Goal: Information Seeking & Learning: Learn about a topic

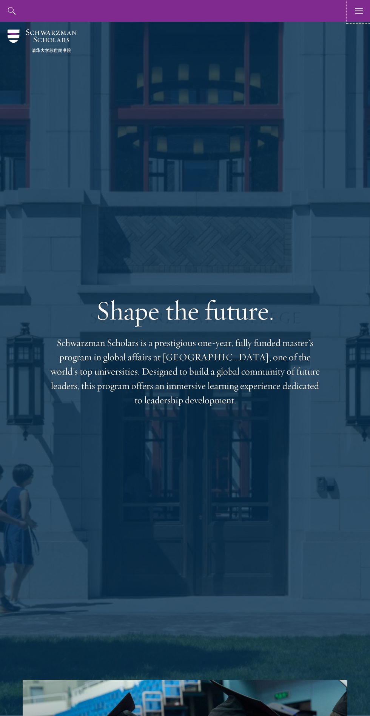
click at [359, 8] on use "button" at bounding box center [359, 11] width 8 height 6
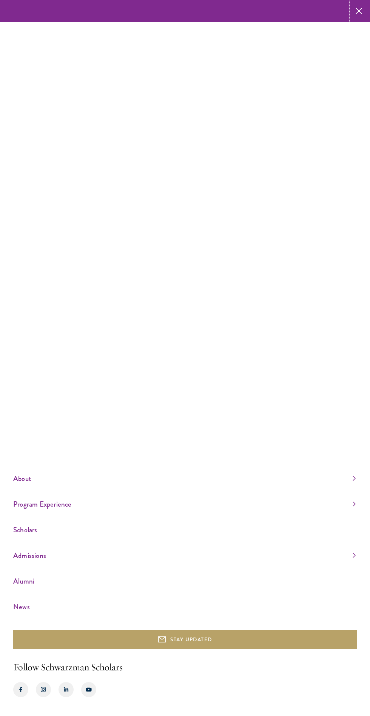
click at [358, 11] on use "button" at bounding box center [358, 10] width 11 height 11
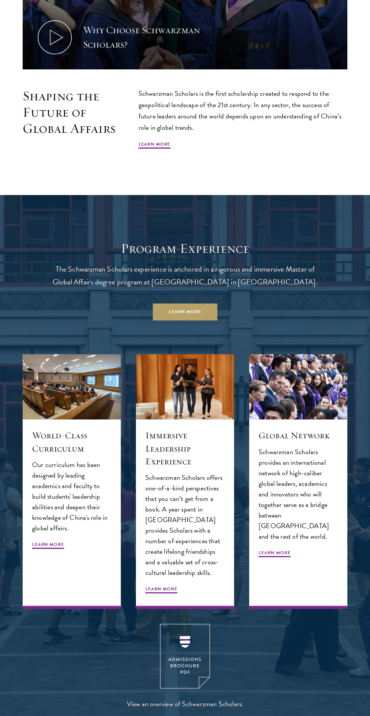
scroll to position [994, 0]
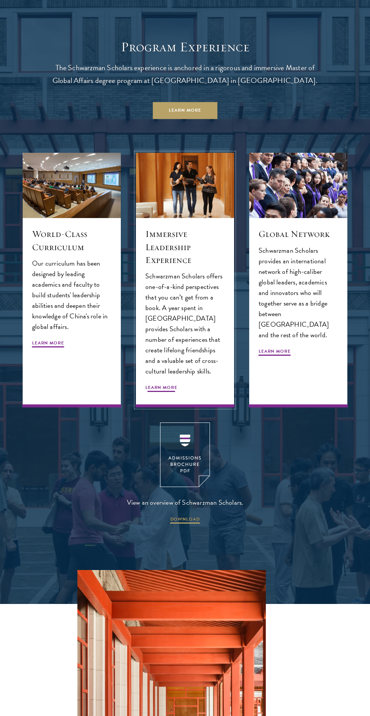
click at [176, 384] on span "Learn More" at bounding box center [161, 388] width 32 height 9
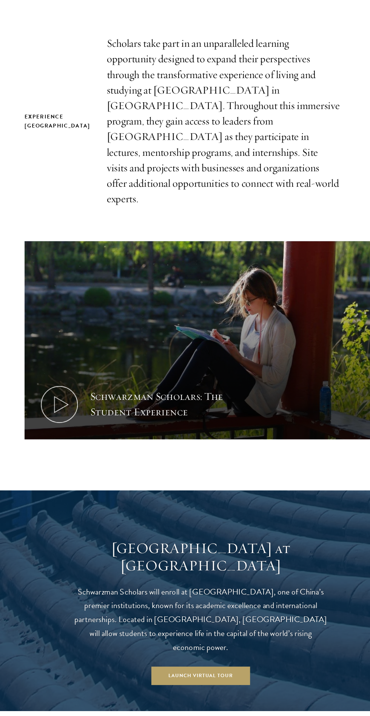
scroll to position [137, 0]
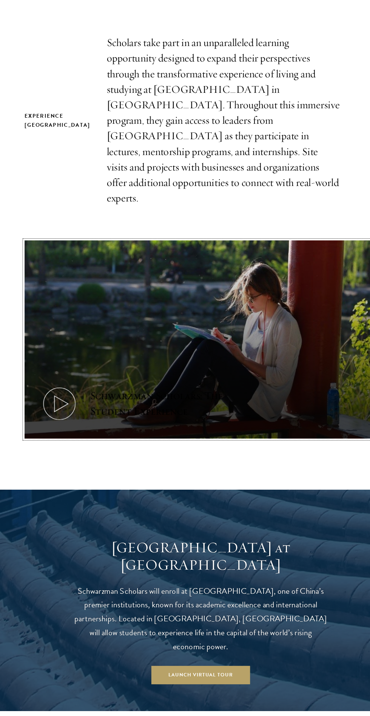
click at [60, 416] on icon at bounding box center [55, 433] width 34 height 34
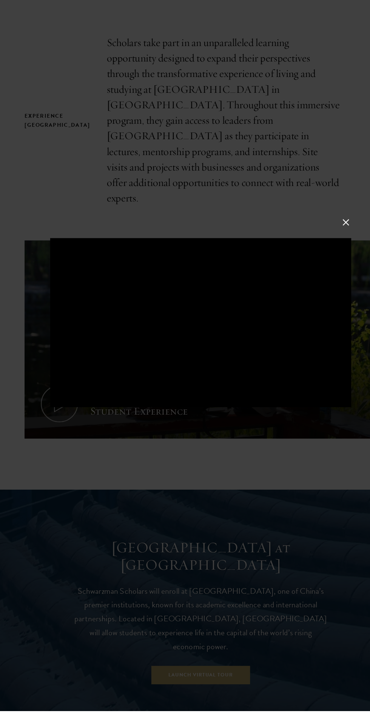
click at [199, 615] on div at bounding box center [185, 358] width 370 height 716
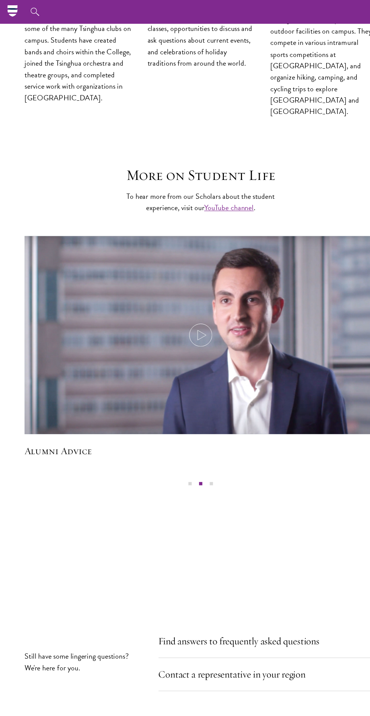
scroll to position [2101, 0]
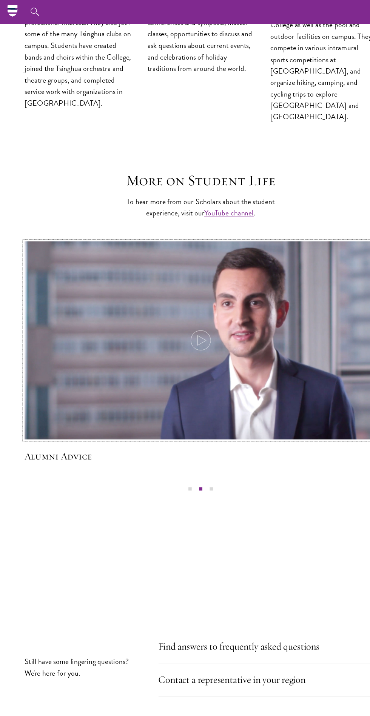
click at [188, 303] on icon at bounding box center [184, 313] width 21 height 21
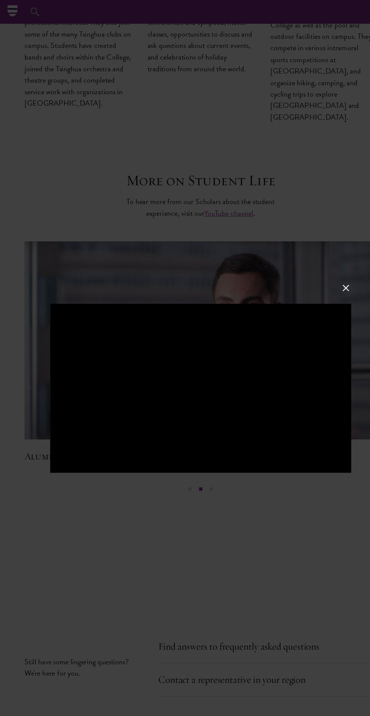
click at [318, 266] on button at bounding box center [319, 266] width 10 height 10
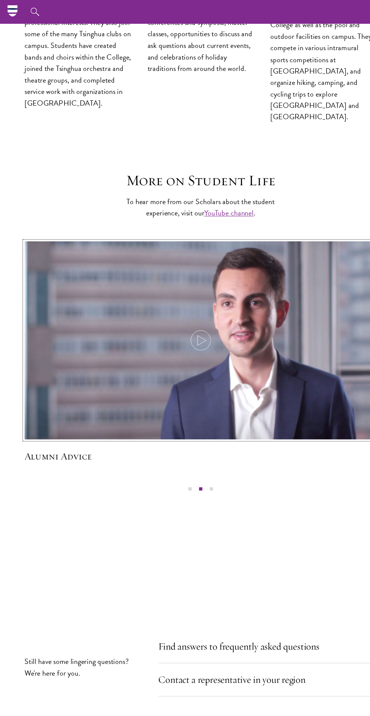
click at [318, 263] on img at bounding box center [184, 316] width 345 height 198
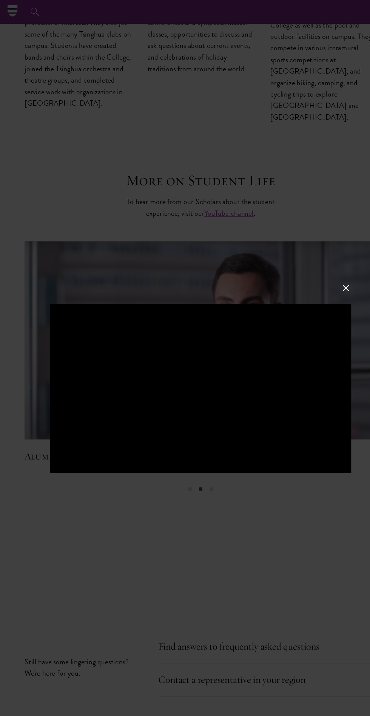
click at [318, 263] on button at bounding box center [319, 266] width 10 height 10
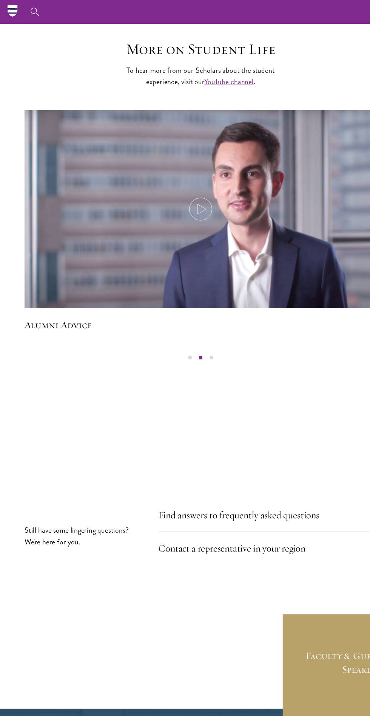
scroll to position [2149, 0]
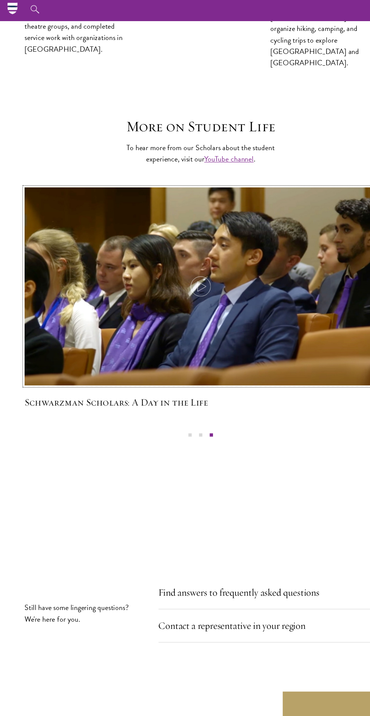
click at [151, 169] on img at bounding box center [184, 268] width 345 height 198
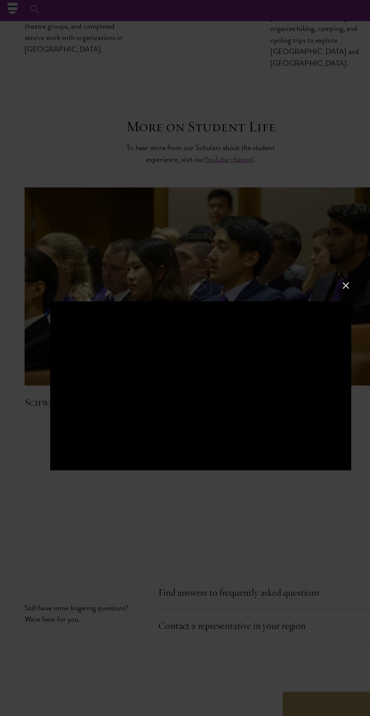
click at [318, 266] on button at bounding box center [319, 266] width 10 height 10
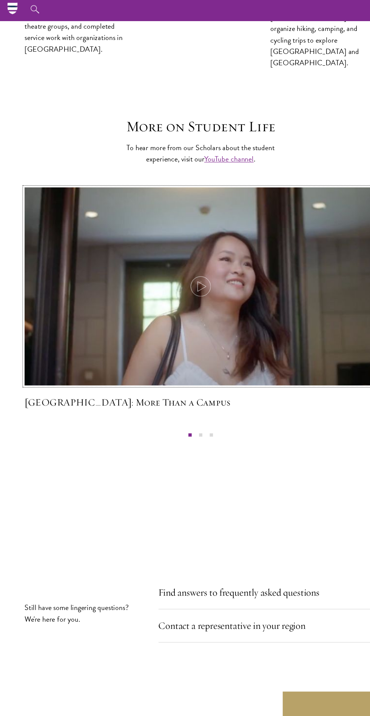
click at [197, 177] on img at bounding box center [184, 268] width 345 height 198
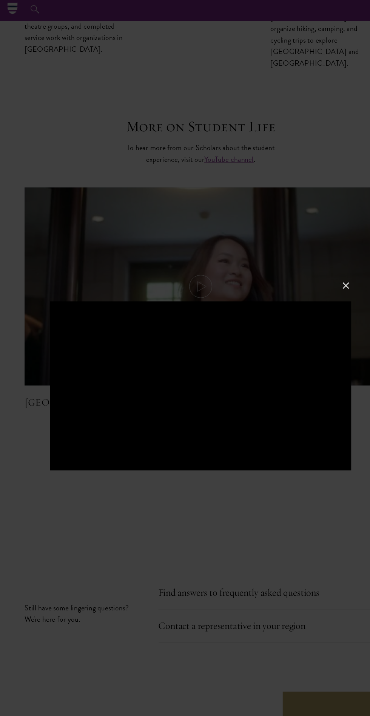
click at [318, 262] on button at bounding box center [319, 266] width 10 height 10
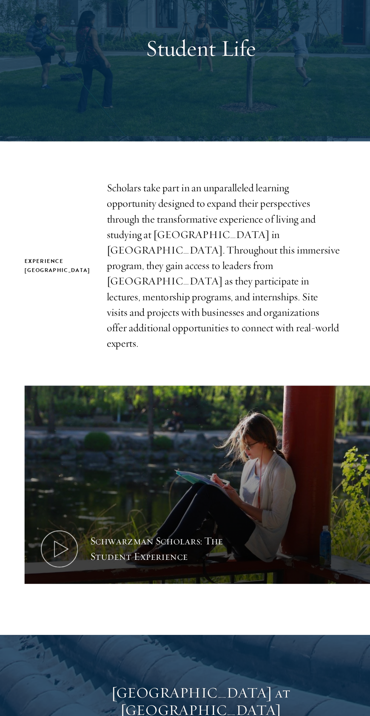
scroll to position [874, 0]
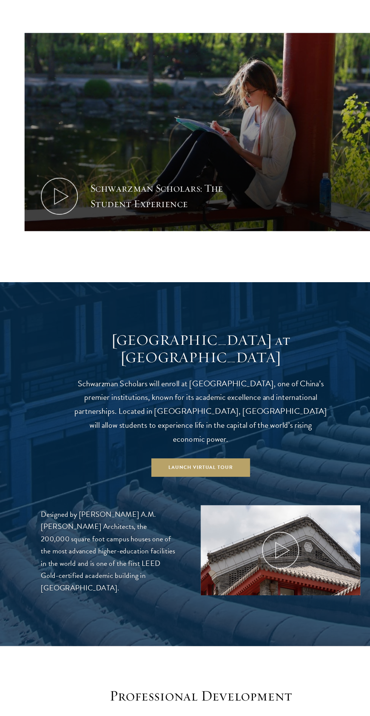
scroll to position [333, 0]
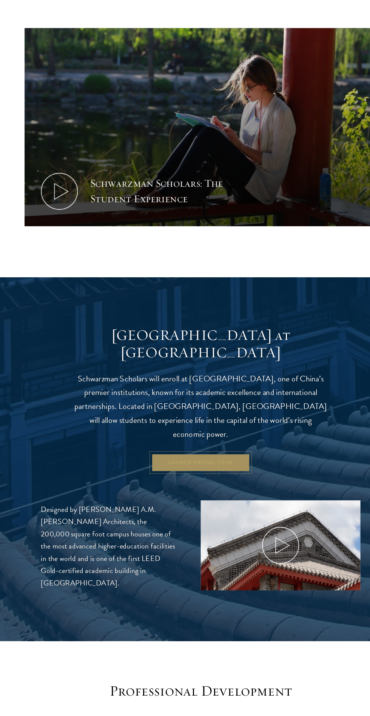
click at [205, 478] on link "Launch Virtual Tour" at bounding box center [185, 486] width 91 height 17
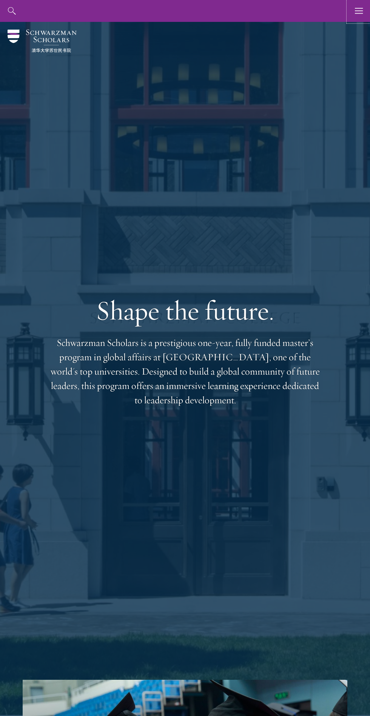
click at [358, 13] on use "button" at bounding box center [359, 11] width 8 height 6
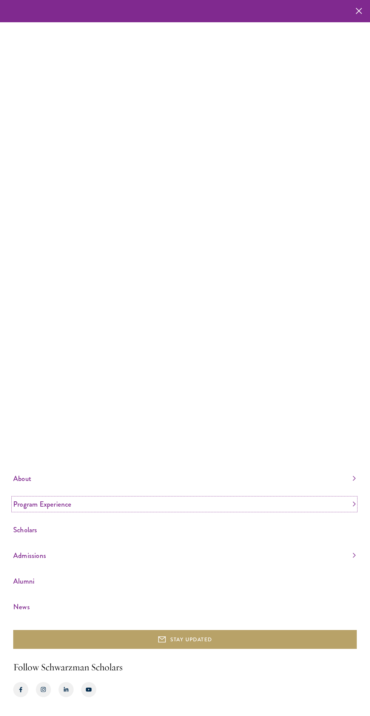
click at [72, 510] on link "Program Experience" at bounding box center [184, 504] width 342 height 12
click at [347, 433] on link "Program Experience" at bounding box center [184, 427] width 342 height 12
click at [202, 485] on link "About" at bounding box center [184, 478] width 342 height 12
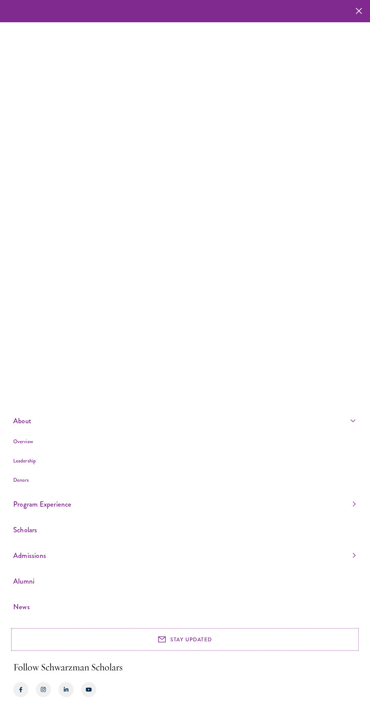
click at [177, 639] on button "STAY UPDATED" at bounding box center [184, 639] width 343 height 19
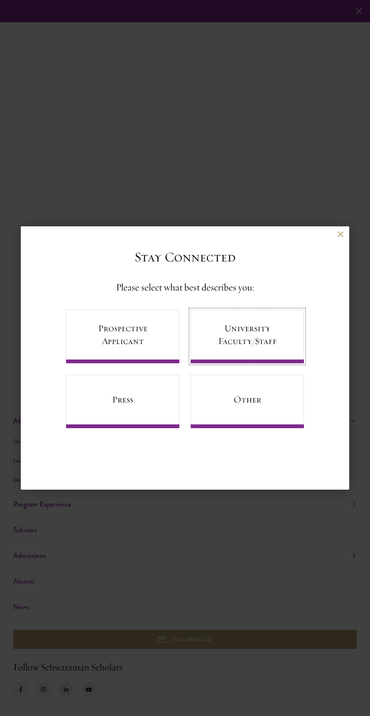
click at [249, 330] on link "University Faculty/Staff" at bounding box center [247, 337] width 113 height 54
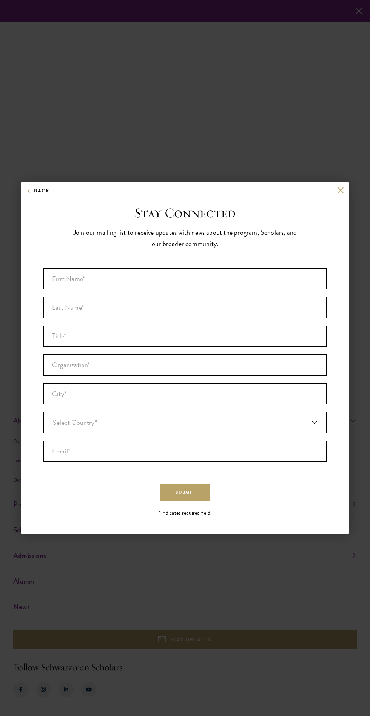
click at [350, 169] on div "Back Stay Connected Please select what best describes you: Prospective Applican…" at bounding box center [185, 358] width 370 height 671
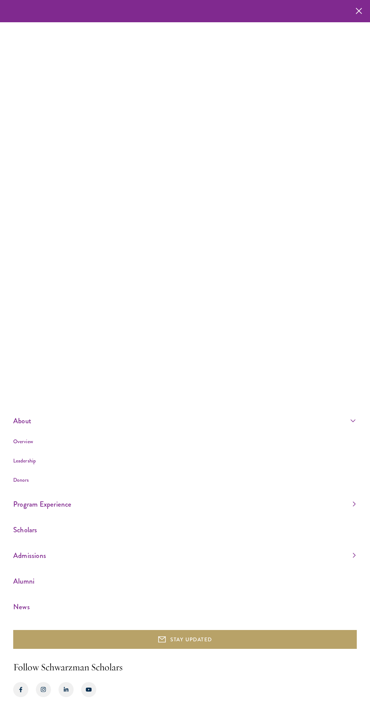
click at [50, 458] on li "Leadership" at bounding box center [184, 460] width 342 height 9
click at [28, 460] on link "Leadership" at bounding box center [24, 461] width 23 height 8
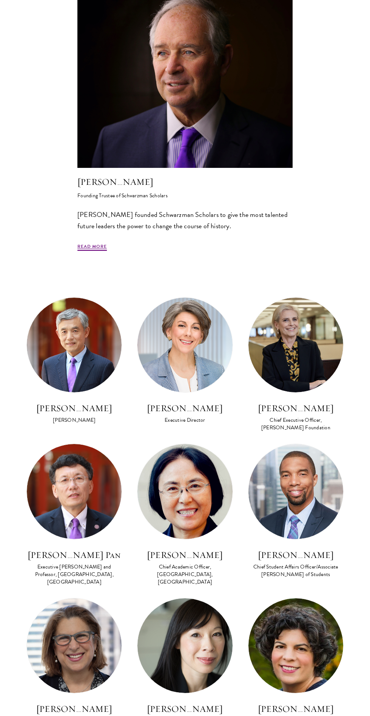
scroll to position [304, 0]
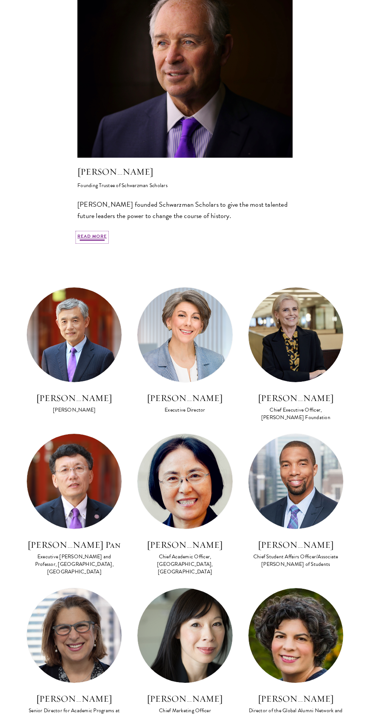
click at [101, 240] on link "Read More" at bounding box center [91, 237] width 29 height 9
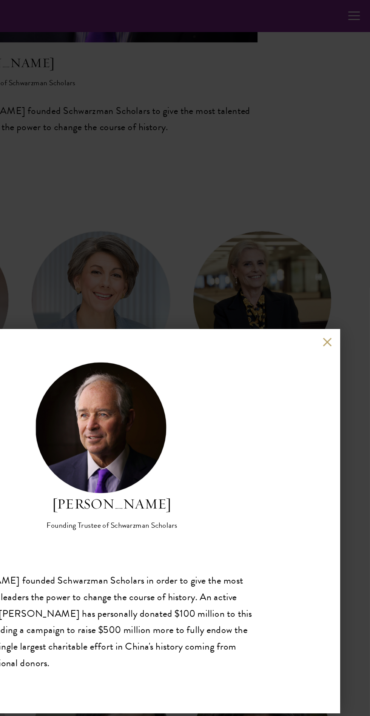
scroll to position [430, 0]
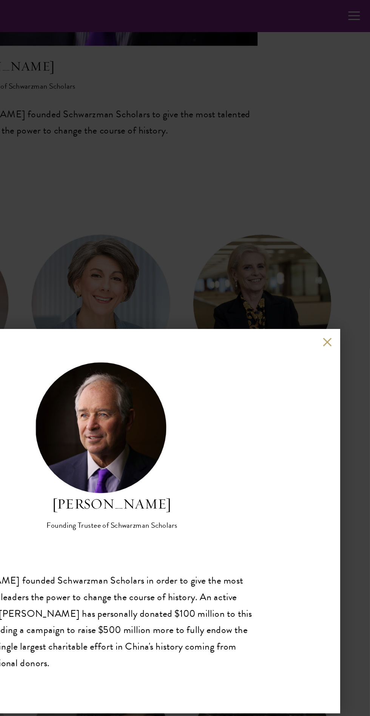
click at [347, 276] on div "[PERSON_NAME] Founding Trustee of Schwarzman Scholars [PERSON_NAME] founded Sch…" at bounding box center [185, 358] width 328 height 264
click at [353, 233] on div "[PERSON_NAME] Founding Trustee of Schwarzman Scholars [PERSON_NAME] founded Sch…" at bounding box center [185, 358] width 370 height 716
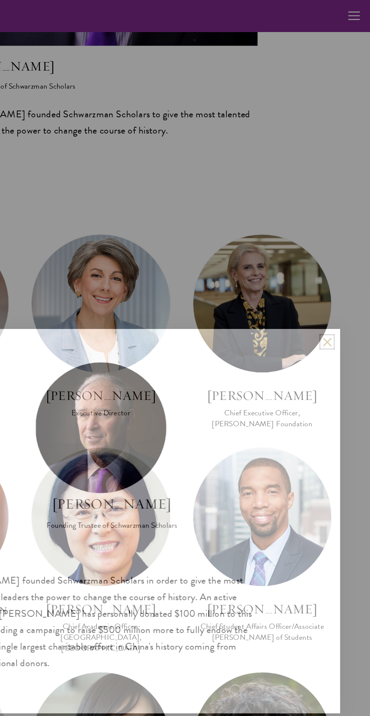
click at [340, 235] on button at bounding box center [340, 235] width 6 height 6
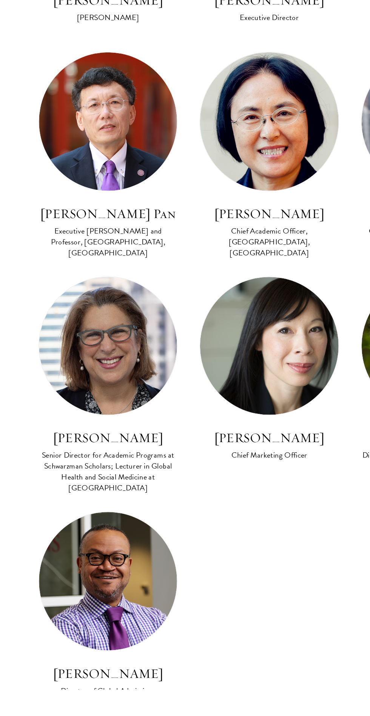
scroll to position [468, 0]
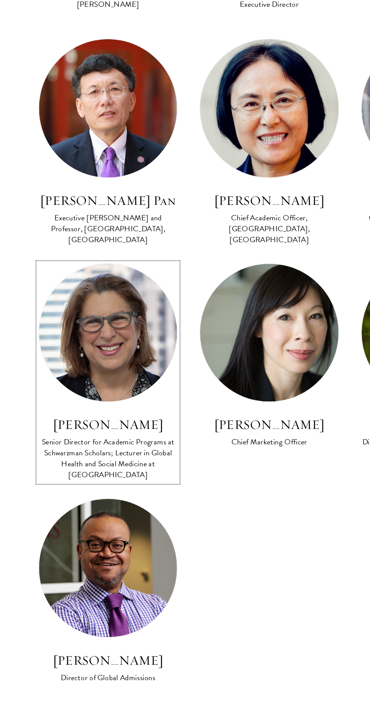
click at [100, 519] on link "[PERSON_NAME] Senior Director for Academic Programs at Schwarzman Scholars; Lec…" at bounding box center [73, 498] width 95 height 151
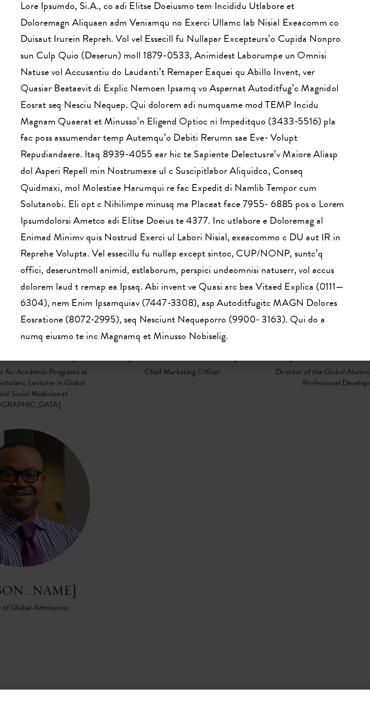
scroll to position [517, 0]
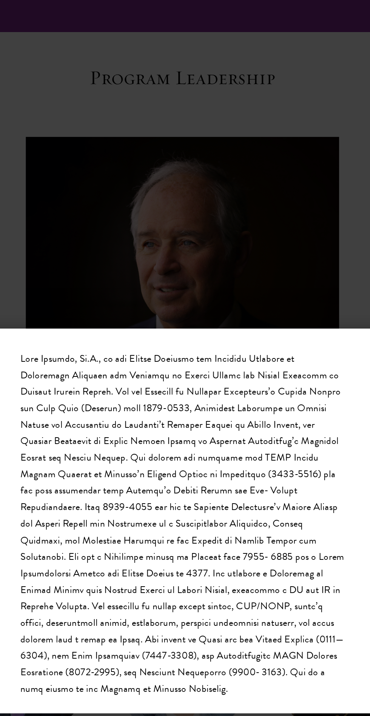
scroll to position [468, 0]
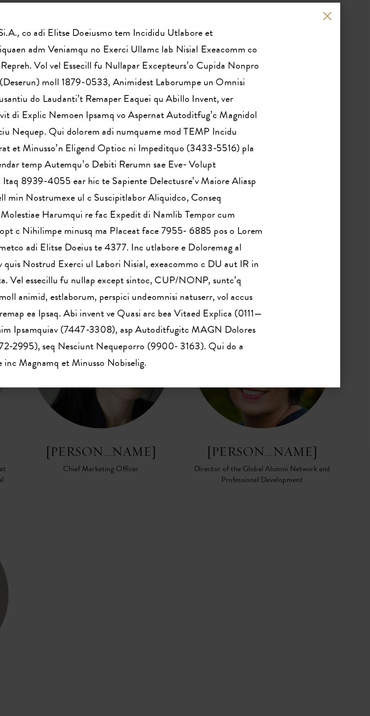
click at [352, 232] on div "[PERSON_NAME] Senior Director for Academic Programs at Schwarzman Scholars; Lec…" at bounding box center [185, 358] width 370 height 716
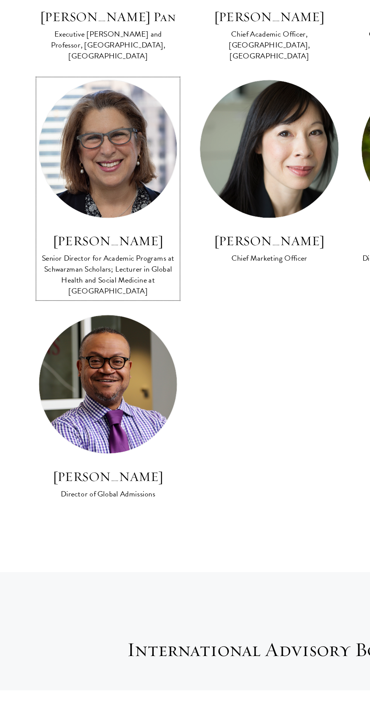
scroll to position [596, 0]
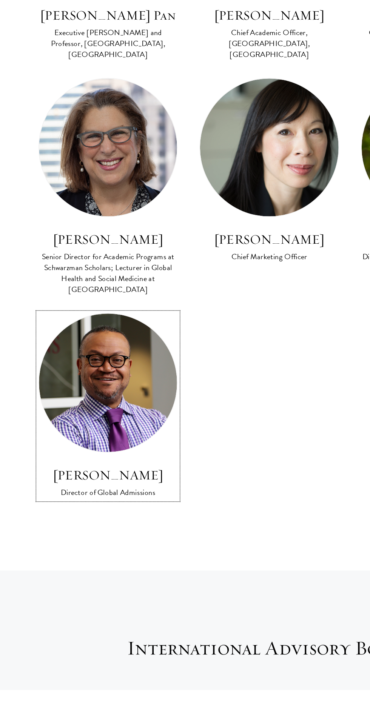
click at [104, 563] on h3 "[PERSON_NAME]" at bounding box center [73, 568] width 95 height 13
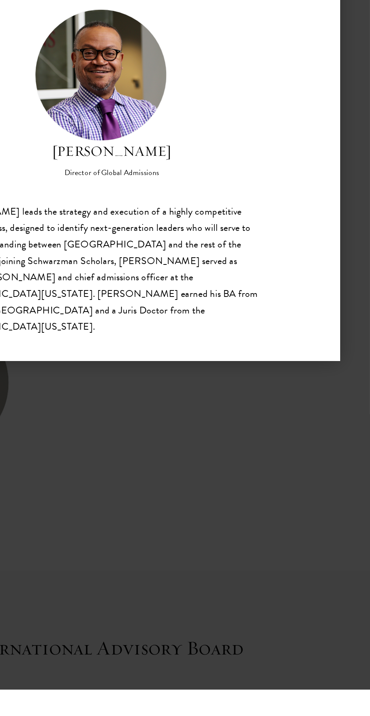
click at [340, 238] on button at bounding box center [340, 235] width 6 height 6
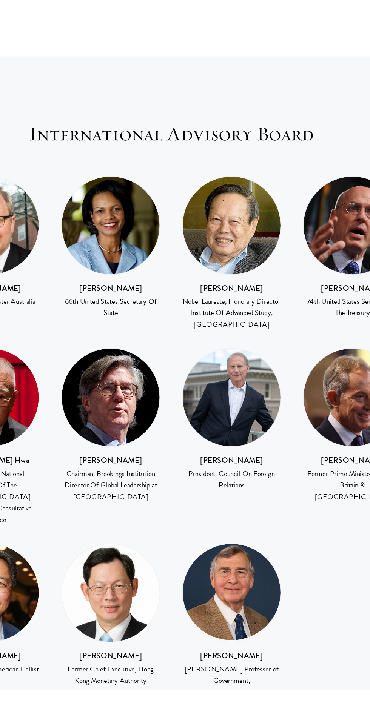
click at [181, 654] on div "Norman Chan Former Chief Executive, Hong Kong Monetary Authority" at bounding box center [143, 671] width 83 height 111
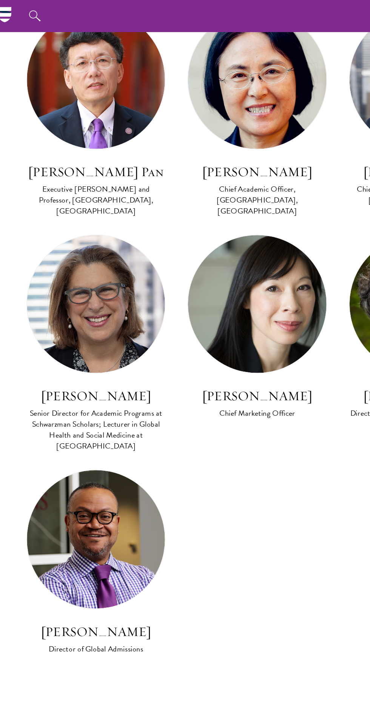
scroll to position [621, 0]
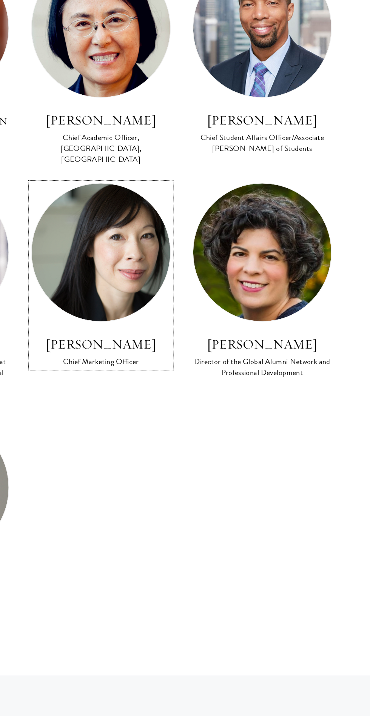
click at [185, 301] on img at bounding box center [184, 318] width 95 height 95
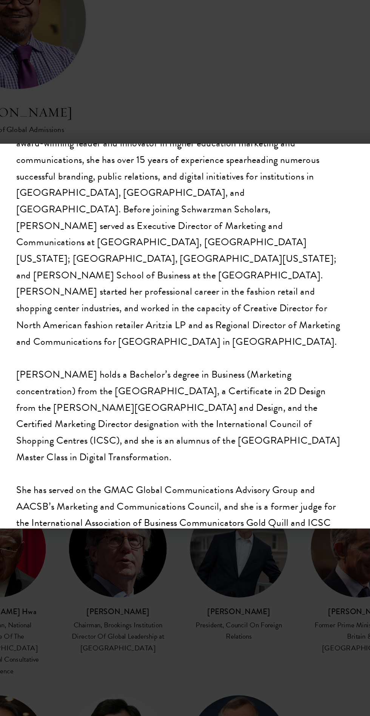
scroll to position [175, 0]
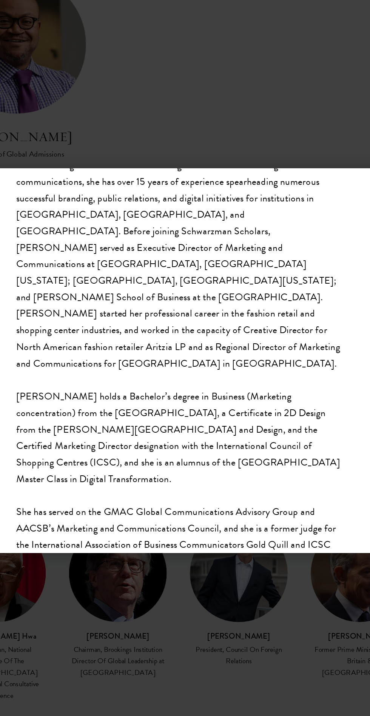
click at [139, 202] on div "Leanna Yip Chief Marketing Officer Leanna holds a Bachelor’s degree in Business…" at bounding box center [185, 358] width 370 height 716
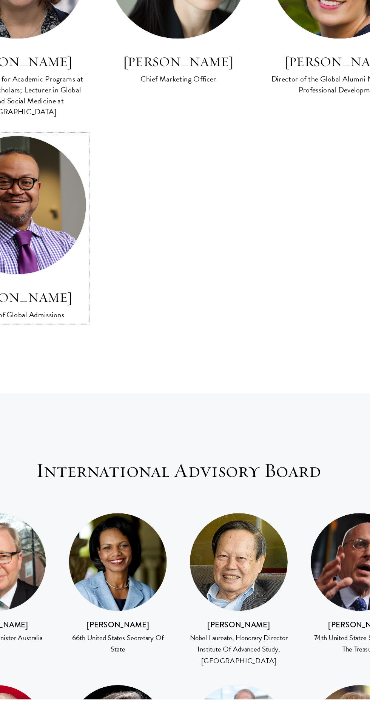
scroll to position [748, 0]
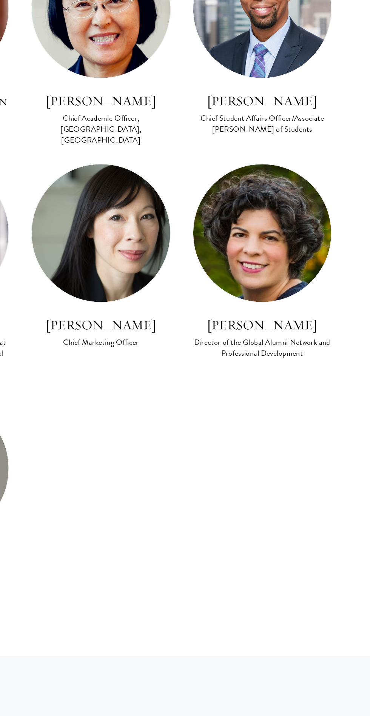
click at [300, 194] on img at bounding box center [295, 191] width 95 height 95
click at [302, 263] on div "Director of the Global Alumni Network and Professional Development" at bounding box center [295, 270] width 95 height 15
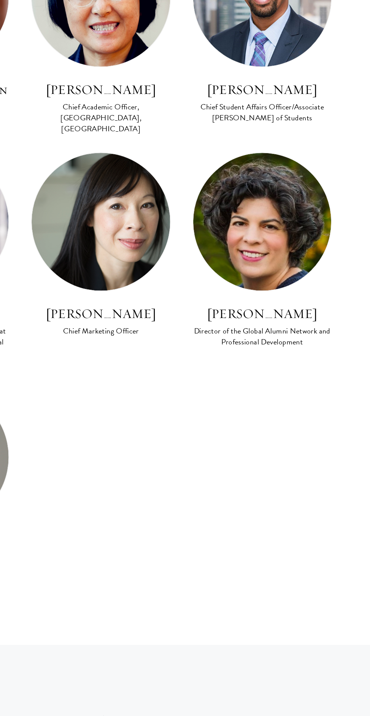
click at [304, 263] on div "Director of the Global Alumni Network and Professional Development" at bounding box center [295, 270] width 95 height 15
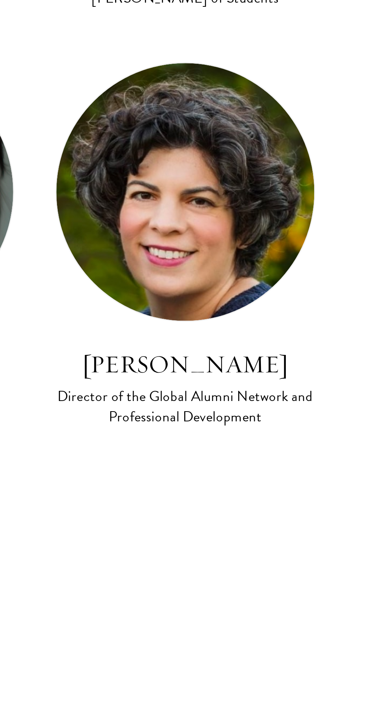
click at [311, 263] on div "Director of the Global Alumni Network and Professional Development" at bounding box center [295, 270] width 95 height 15
click at [314, 204] on img at bounding box center [295, 191] width 95 height 95
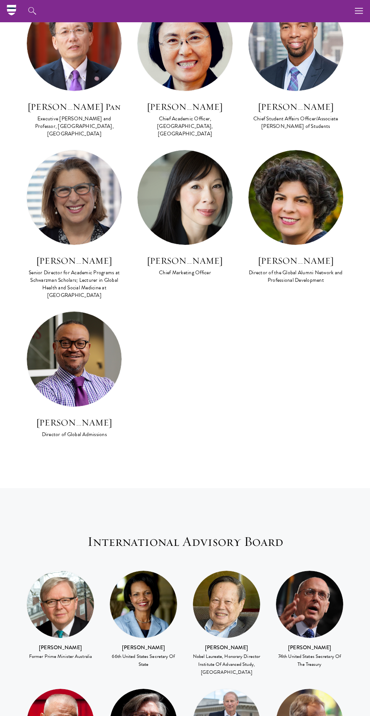
click at [298, 195] on img at bounding box center [295, 197] width 95 height 95
click at [299, 269] on div "Director of the Global Alumni Network and Professional Development" at bounding box center [295, 276] width 95 height 15
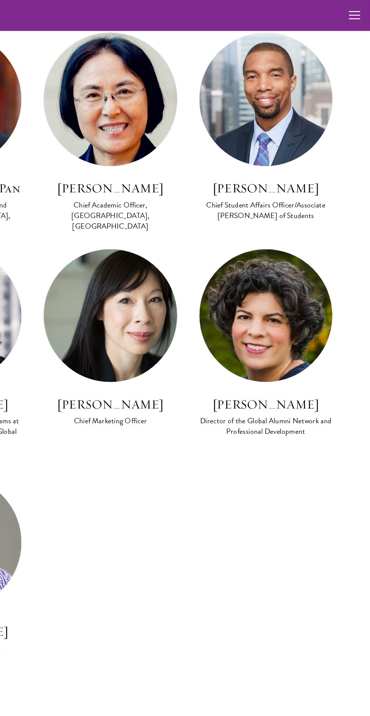
scroll to position [714, 0]
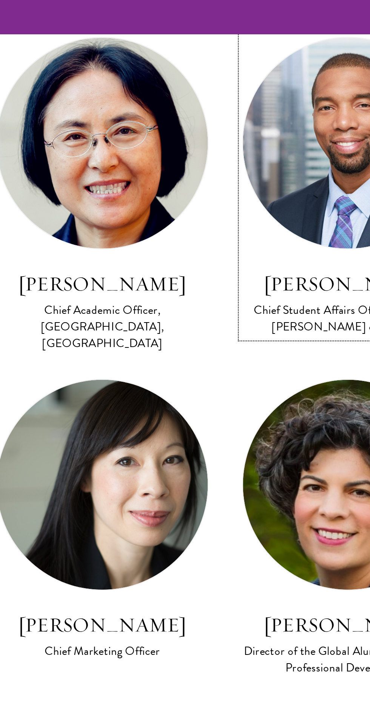
click at [279, 140] on div "Raphael Moffett Chief Student Affairs Officer/Associate Dean of Students" at bounding box center [295, 143] width 95 height 31
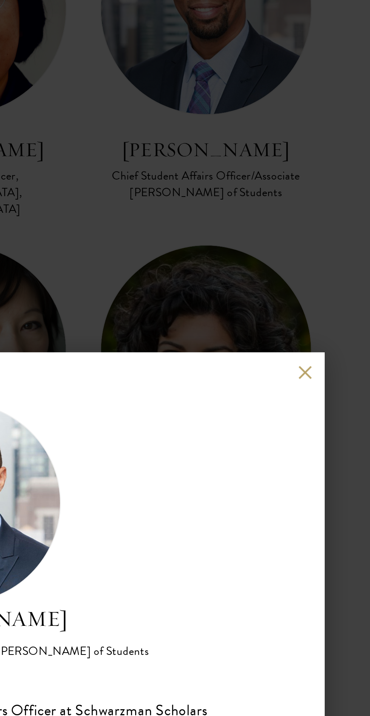
click at [342, 259] on div "Raphael Moffett Chief Student Affairs Officer/Associate Dean of Students" at bounding box center [185, 358] width 328 height 264
click at [340, 235] on button at bounding box center [340, 235] width 6 height 6
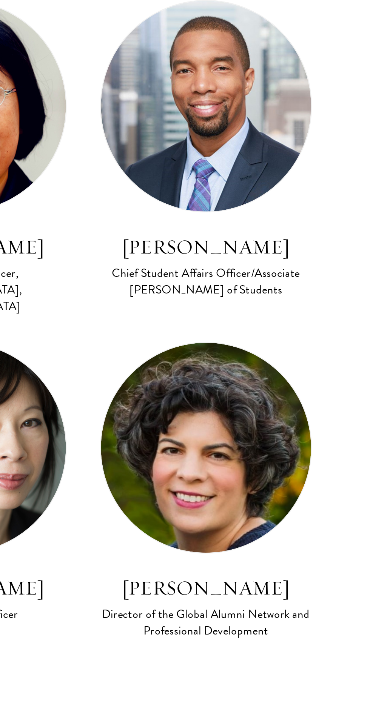
click at [340, 193] on div "Julia Zupko Director of the Global Alumni Network and Professional Development" at bounding box center [295, 244] width 95 height 135
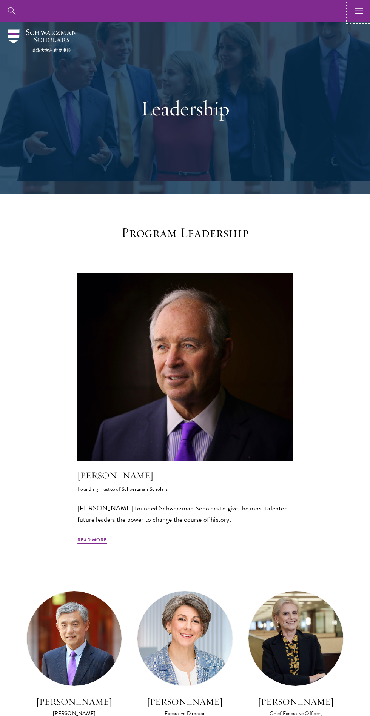
click at [349, 7] on button "button" at bounding box center [359, 11] width 22 height 22
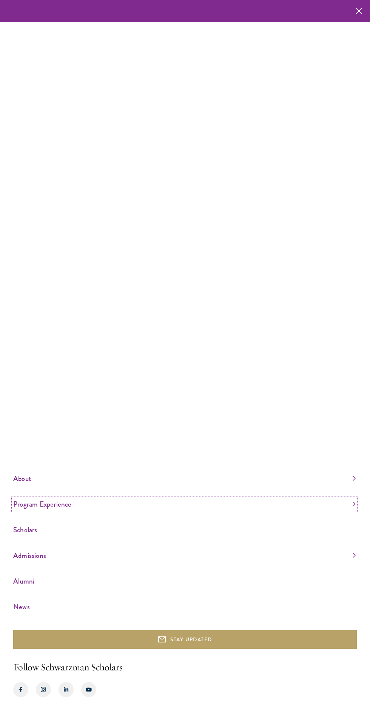
click at [73, 510] on link "Program Experience" at bounding box center [184, 504] width 342 height 12
click at [28, 471] on link "Curriculum" at bounding box center [25, 467] width 25 height 8
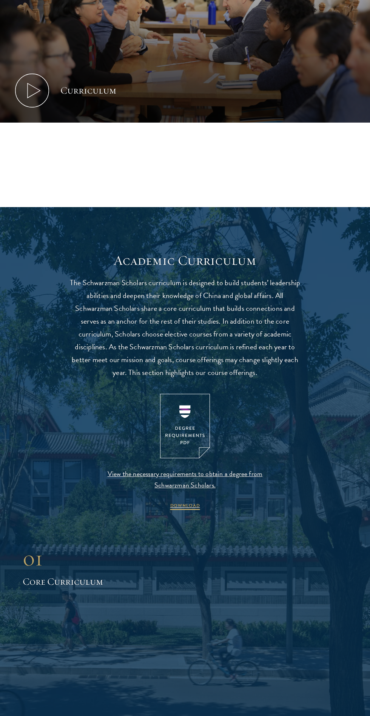
scroll to position [406, 0]
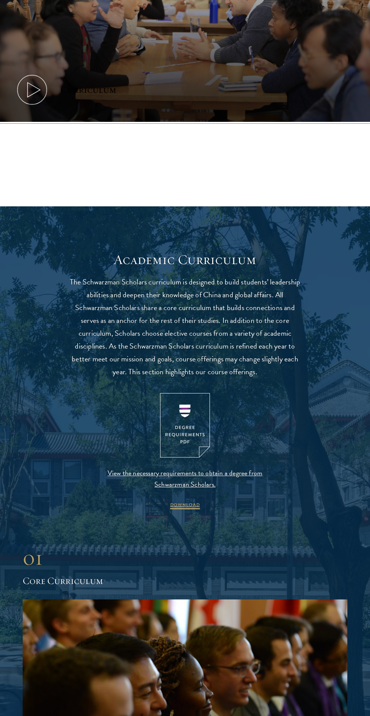
click at [41, 80] on icon at bounding box center [32, 90] width 34 height 34
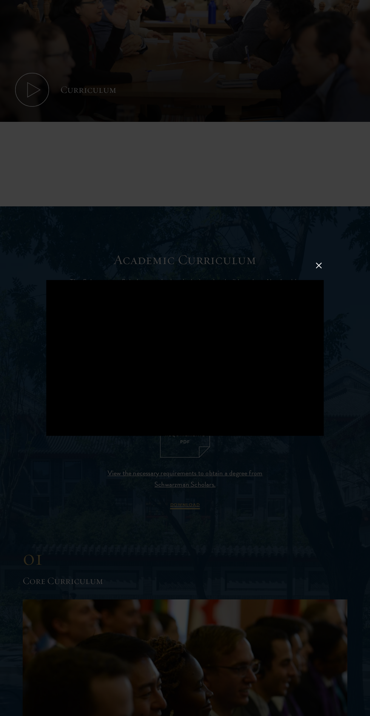
click at [336, 302] on div at bounding box center [185, 358] width 370 height 716
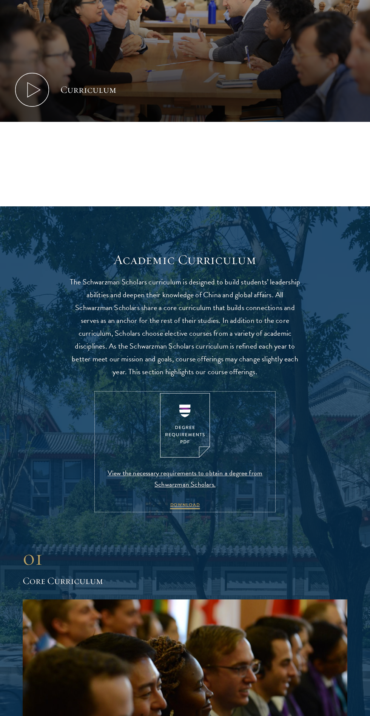
click at [195, 451] on img at bounding box center [185, 425] width 50 height 65
click at [192, 509] on span "DOWNLOAD" at bounding box center [185, 505] width 30 height 9
click at [189, 509] on span "DOWNLOAD" at bounding box center [185, 505] width 30 height 9
click at [222, 507] on link "View the necessary requirements to obtain a degree from Schwarzman Scholars. DO…" at bounding box center [184, 451] width 177 height 117
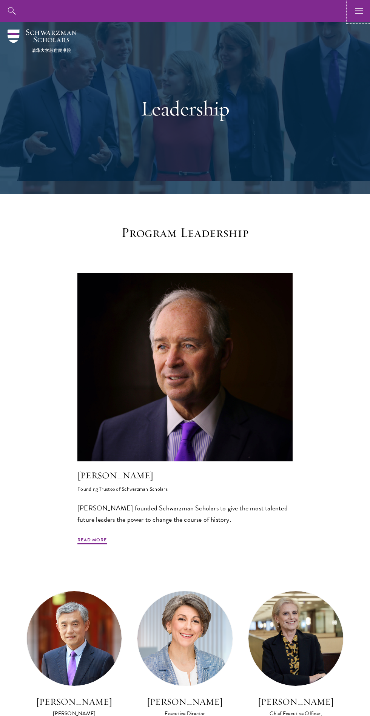
click at [358, 13] on use "button" at bounding box center [359, 11] width 8 height 6
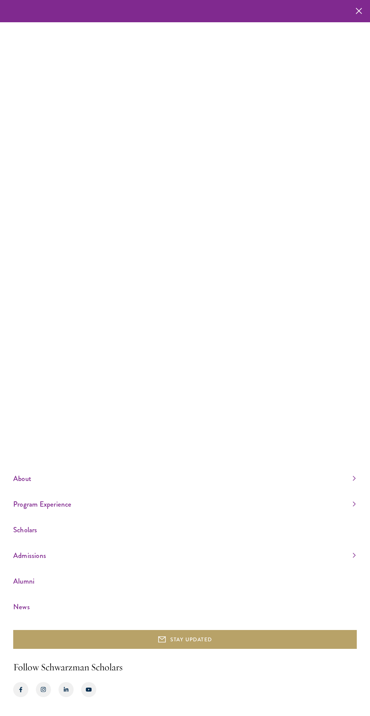
scroll to position [57, 0]
click at [67, 556] on link "Admissions" at bounding box center [184, 555] width 342 height 12
click at [63, 541] on link "Application Instructions" at bounding box center [38, 538] width 51 height 8
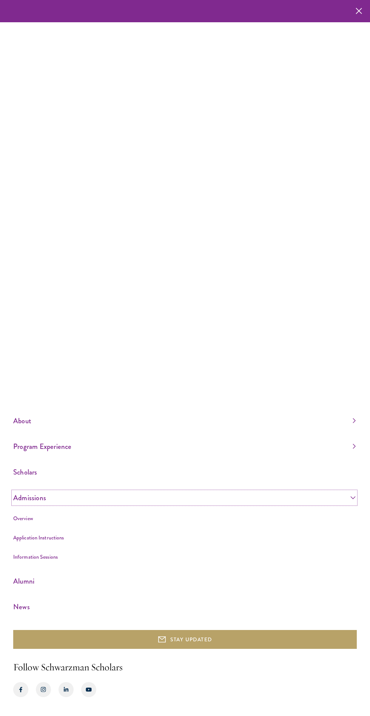
click at [66, 504] on link "Admissions" at bounding box center [184, 498] width 342 height 12
click at [207, 583] on link "Alumni" at bounding box center [184, 581] width 342 height 12
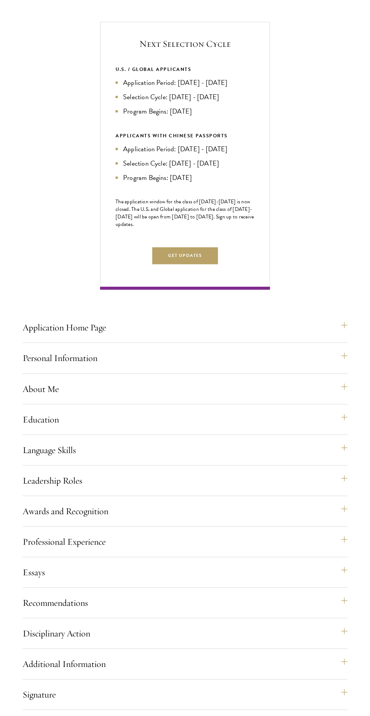
scroll to position [263, 0]
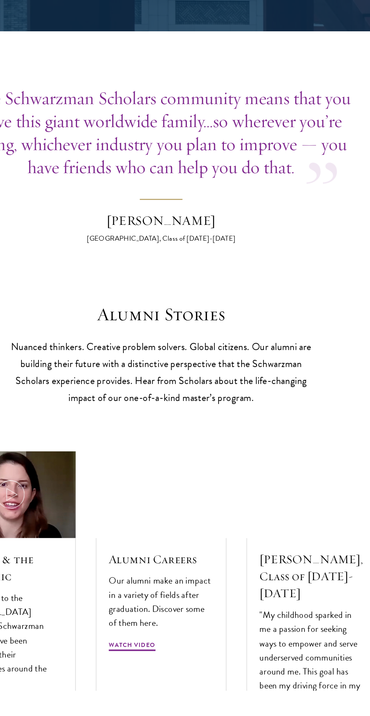
scroll to position [1938, 0]
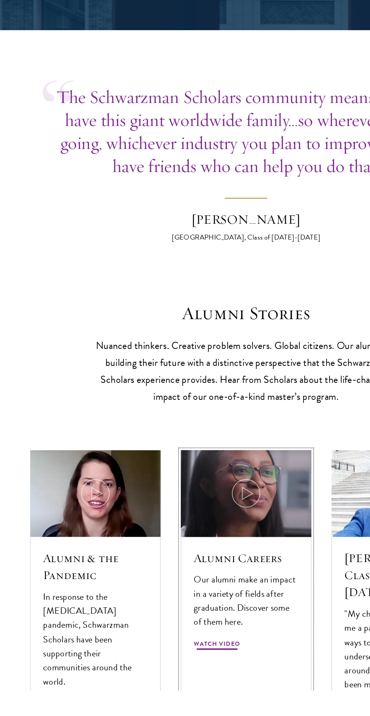
click at [175, 533] on img at bounding box center [185, 567] width 104 height 69
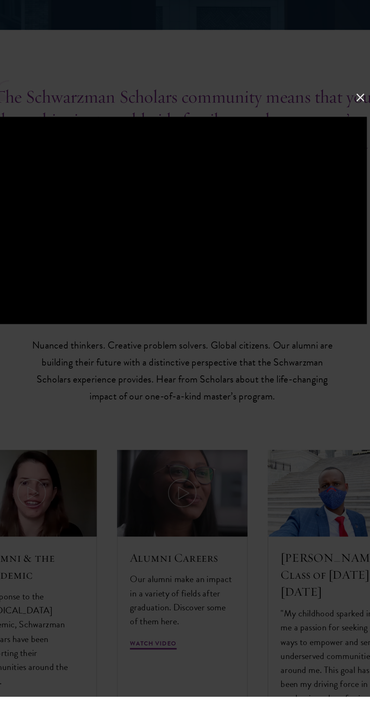
scroll to position [1944, 0]
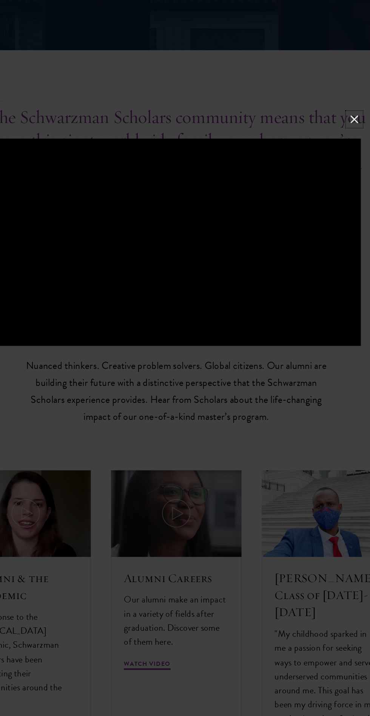
click at [315, 271] on button at bounding box center [319, 266] width 10 height 10
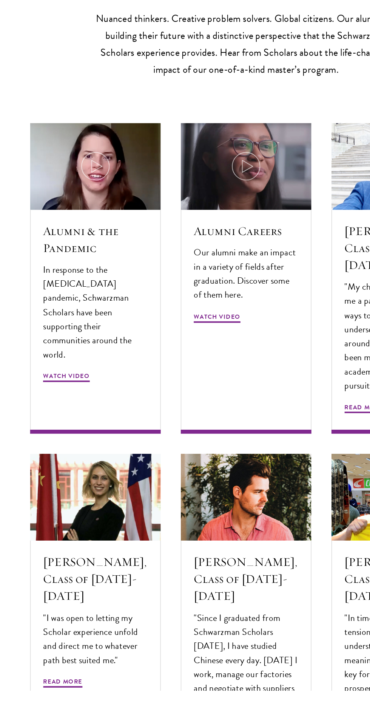
scroll to position [2184, 0]
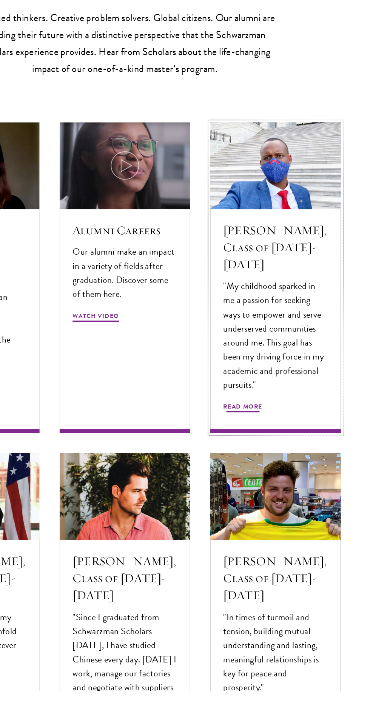
click at [300, 494] on div "Abdourahamane Diallo, Class of 2019-2020 "My childhood sparked in me a passion …" at bounding box center [298, 438] width 98 height 168
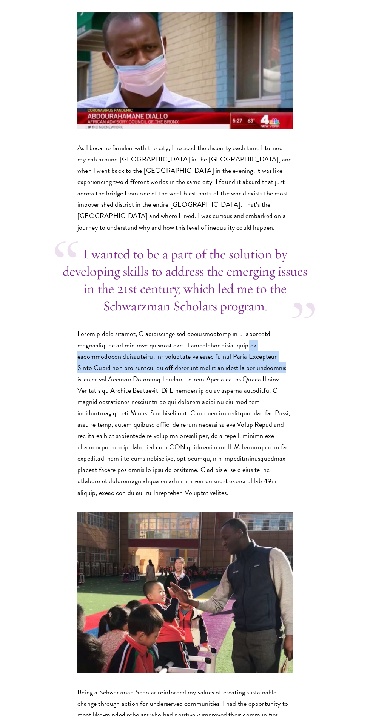
scroll to position [464, 0]
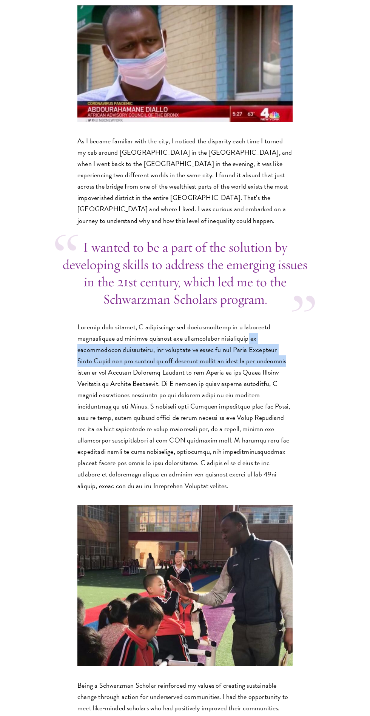
click at [283, 403] on p at bounding box center [184, 406] width 215 height 170
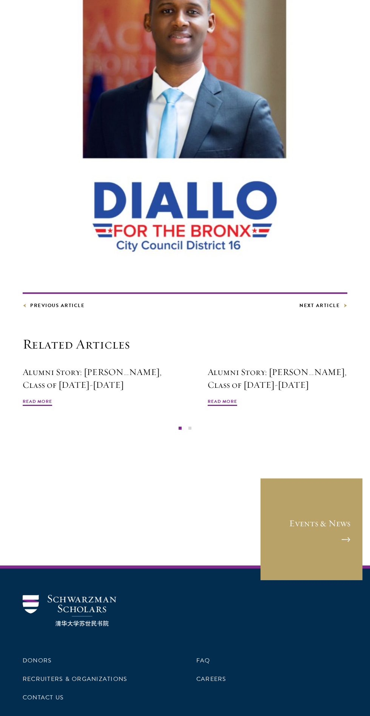
scroll to position [2367, 0]
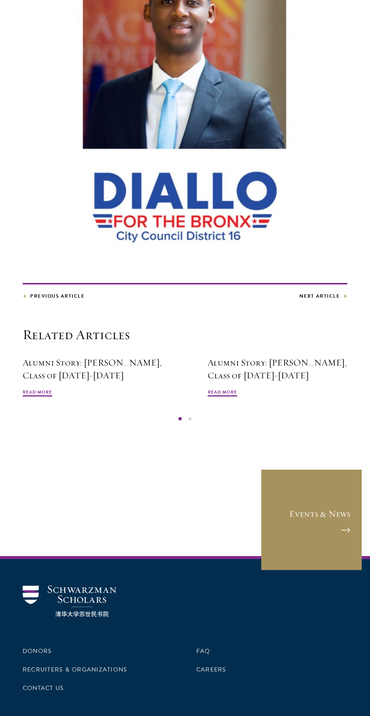
click at [318, 469] on link "Events & News" at bounding box center [311, 520] width 102 height 102
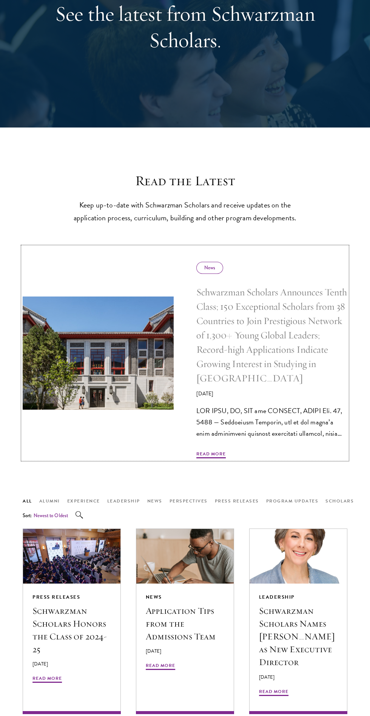
click at [220, 458] on span "Read More" at bounding box center [210, 454] width 29 height 9
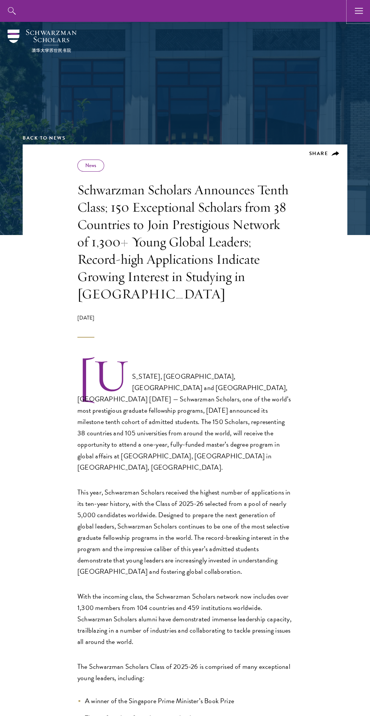
click at [359, 18] on icon "button" at bounding box center [359, 11] width 8 height 22
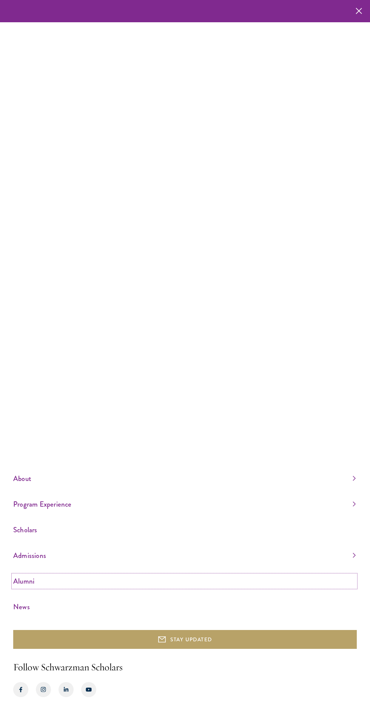
click at [22, 587] on link "Alumni" at bounding box center [184, 581] width 342 height 12
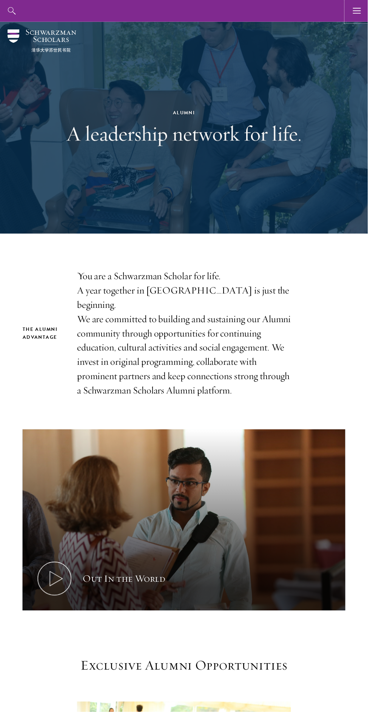
click at [358, 13] on use "button" at bounding box center [359, 11] width 8 height 6
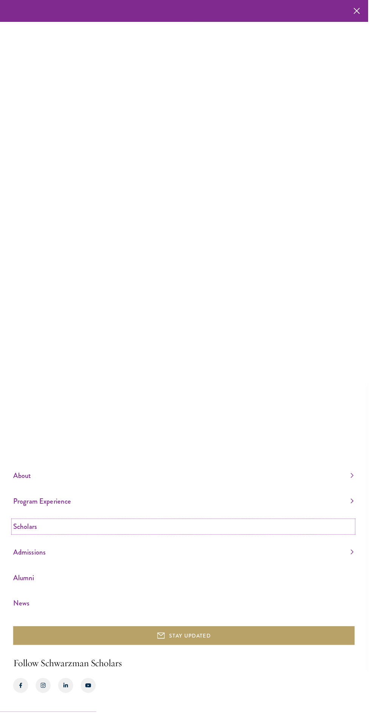
click at [32, 536] on link "Scholars" at bounding box center [184, 530] width 342 height 12
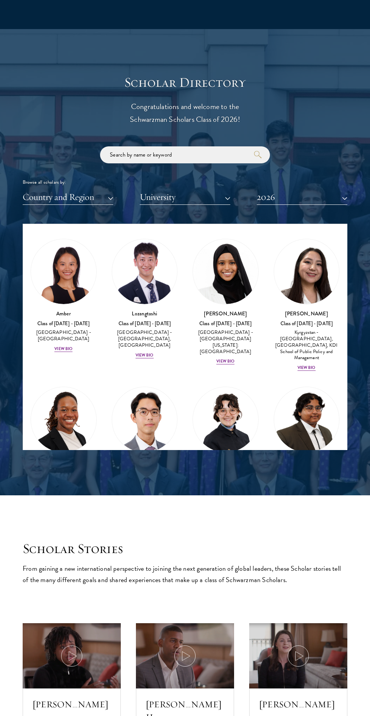
scroll to position [18, 0]
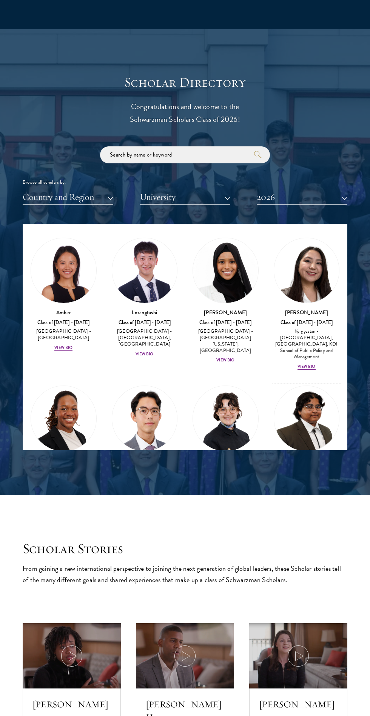
click at [285, 398] on img at bounding box center [306, 418] width 65 height 65
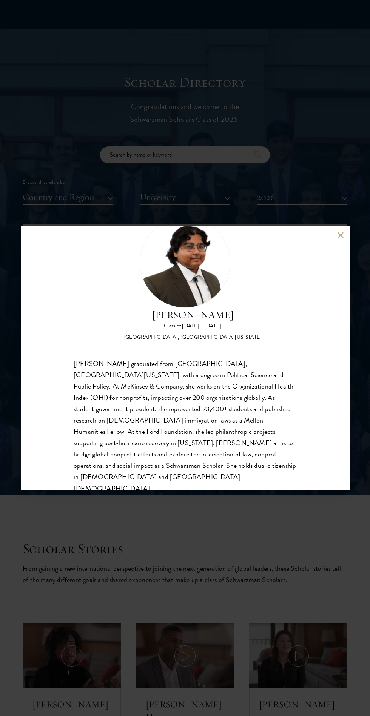
scroll to position [35, 0]
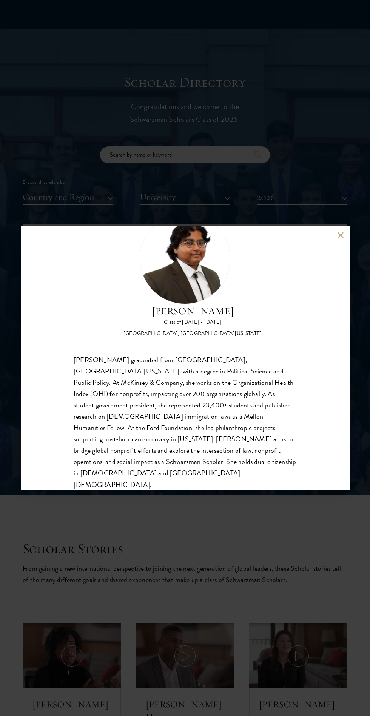
click at [197, 583] on div "[PERSON_NAME] Class of [DATE] - [DATE] [GEOGRAPHIC_DATA] - [GEOGRAPHIC_DATA], […" at bounding box center [185, 358] width 370 height 716
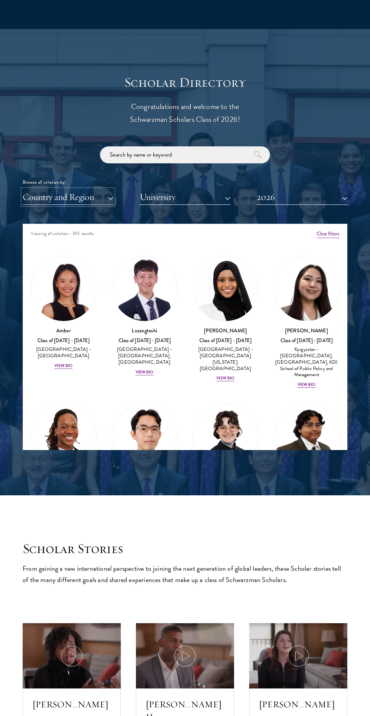
click at [101, 195] on button "Country and Region" at bounding box center [68, 196] width 91 height 15
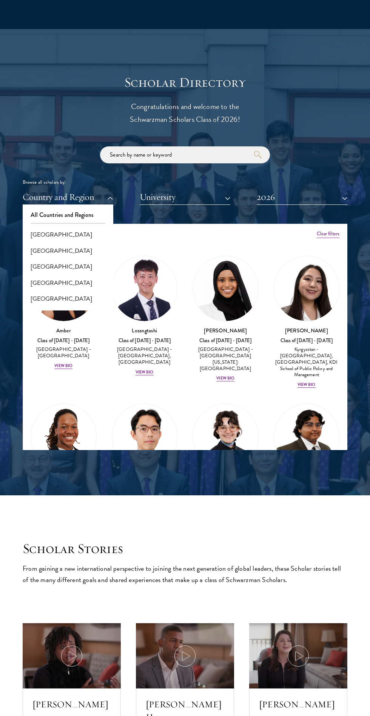
click at [155, 494] on div at bounding box center [185, 262] width 370 height 466
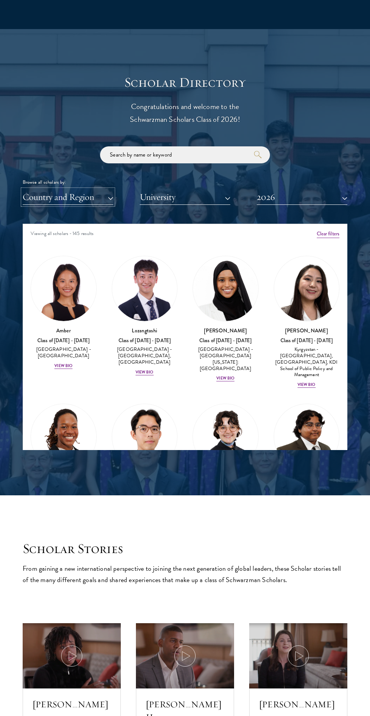
click at [112, 197] on button "Country and Region" at bounding box center [68, 196] width 91 height 15
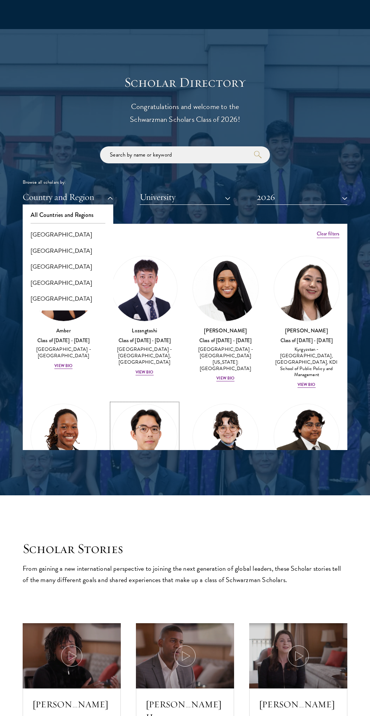
click at [154, 410] on img at bounding box center [144, 436] width 65 height 65
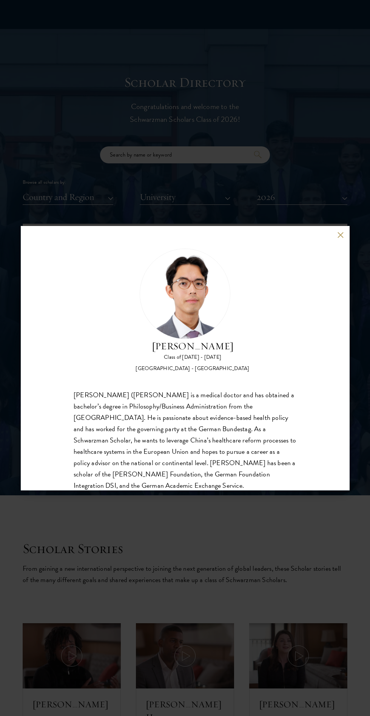
scroll to position [24, 0]
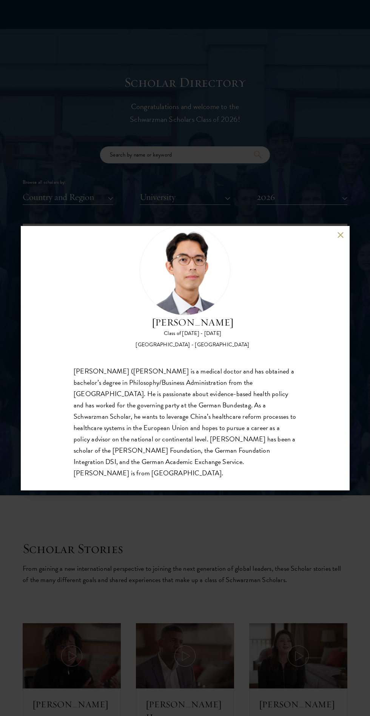
click at [340, 238] on button at bounding box center [340, 235] width 6 height 6
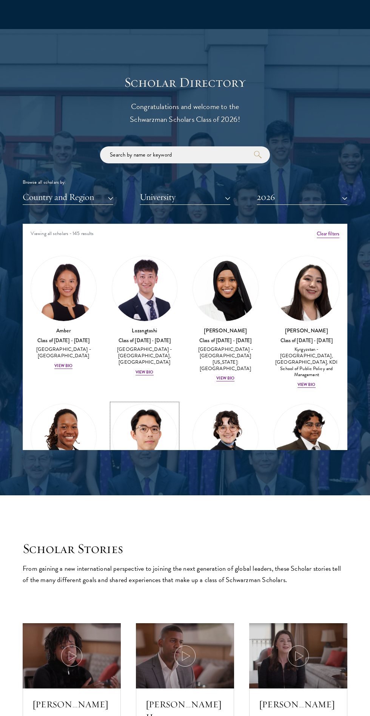
scroll to position [62, 0]
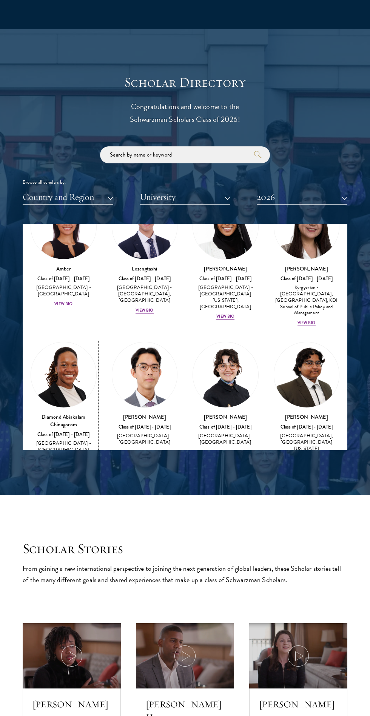
click at [45, 389] on img at bounding box center [63, 374] width 65 height 65
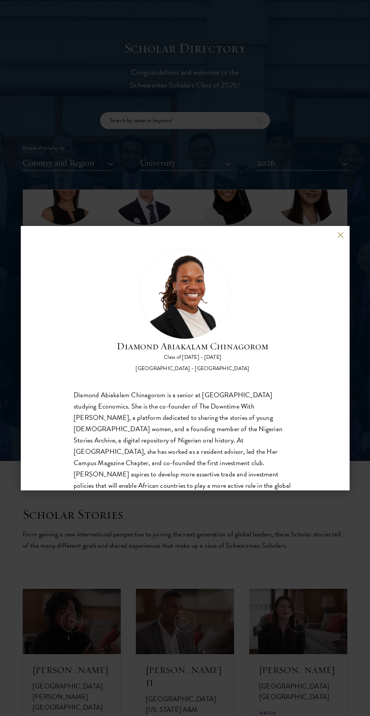
scroll to position [24, 0]
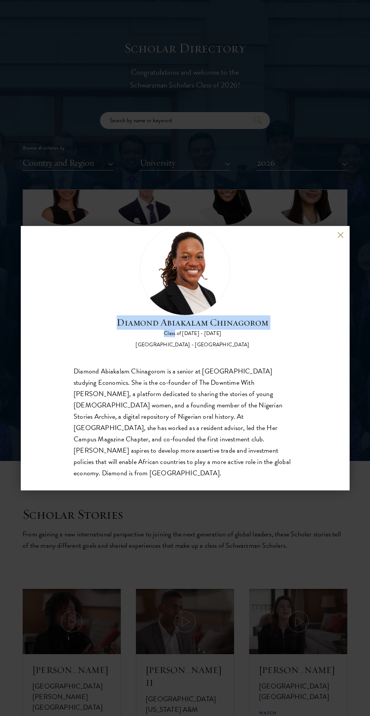
click at [77, 349] on div "Diamond Abiakalam [GEOGRAPHIC_DATA] Class of [DATE] - [DATE] [GEOGRAPHIC_DATA] …" at bounding box center [185, 287] width 223 height 124
click at [147, 330] on h2 "Diamond Abiakalam Chinagorom" at bounding box center [193, 322] width 152 height 14
copy h2 "Diamond Abiakalam Chinagorom"
click at [340, 238] on button at bounding box center [340, 235] width 6 height 6
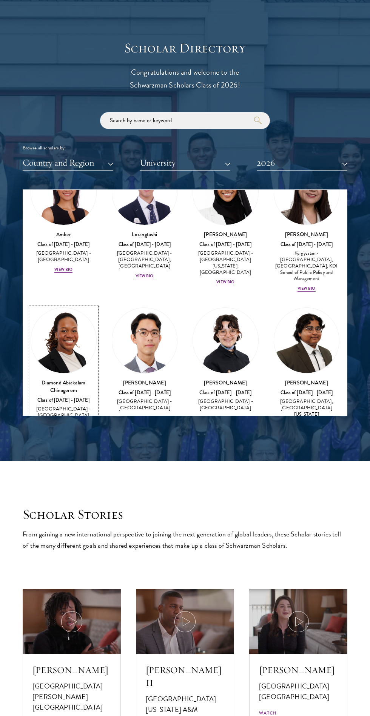
scroll to position [63, 0]
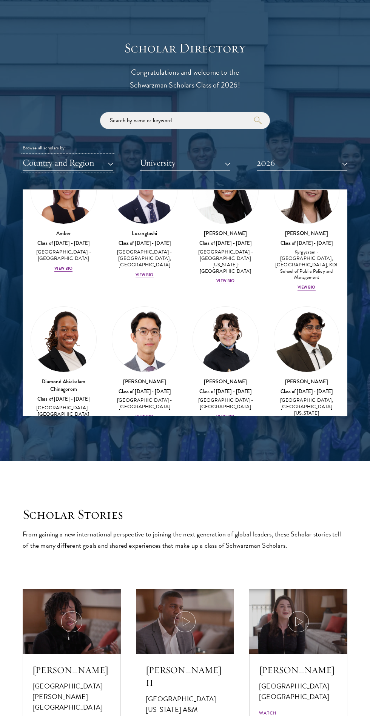
click at [103, 164] on button "Country and Region" at bounding box center [68, 162] width 91 height 15
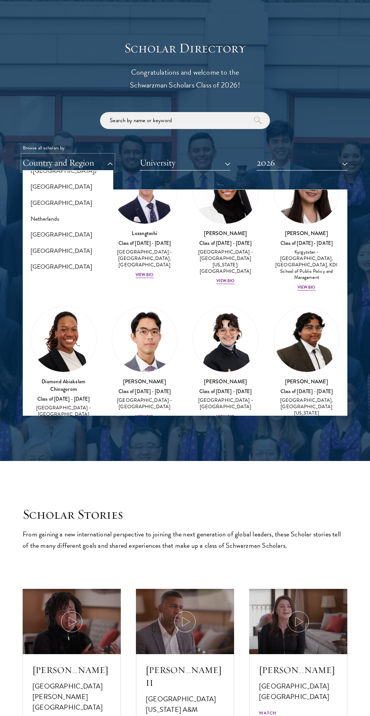
scroll to position [984, 0]
click at [29, 255] on button "[GEOGRAPHIC_DATA]" at bounding box center [68, 263] width 86 height 16
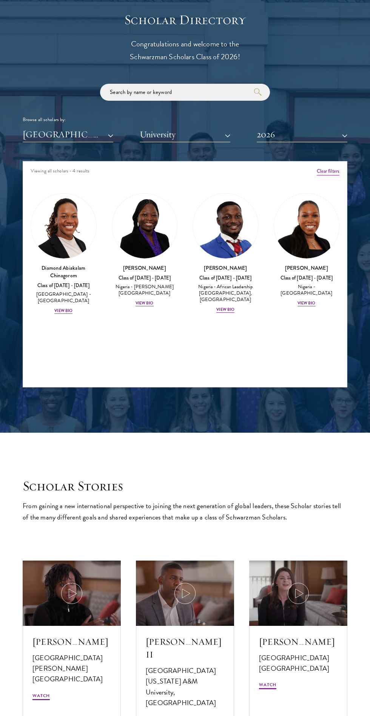
scroll to position [872, 0]
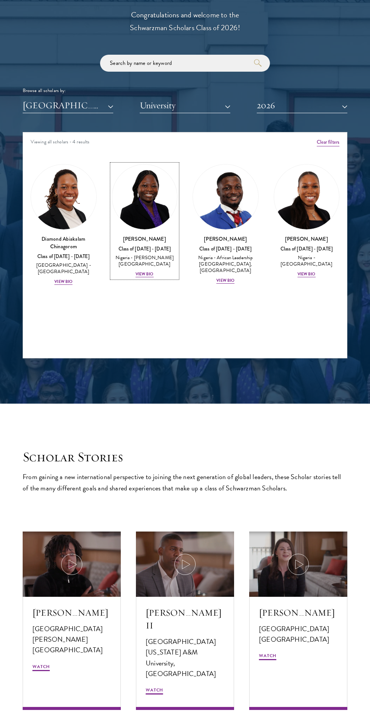
click at [154, 233] on link "[PERSON_NAME] Class of [DATE] - [DATE] [GEOGRAPHIC_DATA] - [PERSON_NAME][GEOGRA…" at bounding box center [145, 221] width 66 height 114
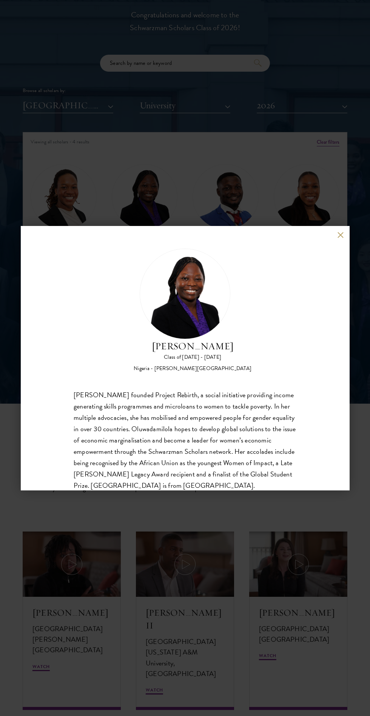
scroll to position [24, 0]
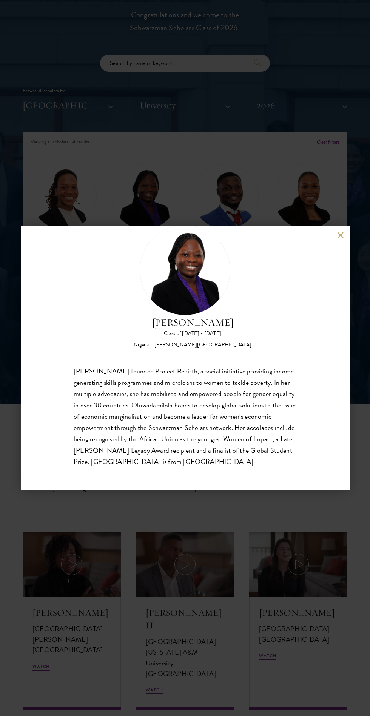
click at [341, 232] on button at bounding box center [340, 235] width 6 height 6
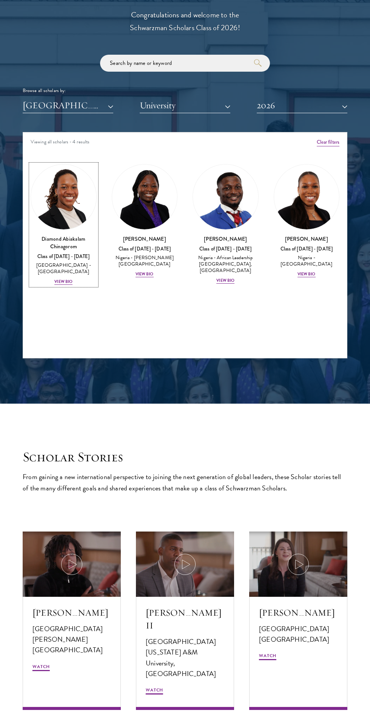
click at [58, 279] on div "View Bio" at bounding box center [63, 282] width 18 height 6
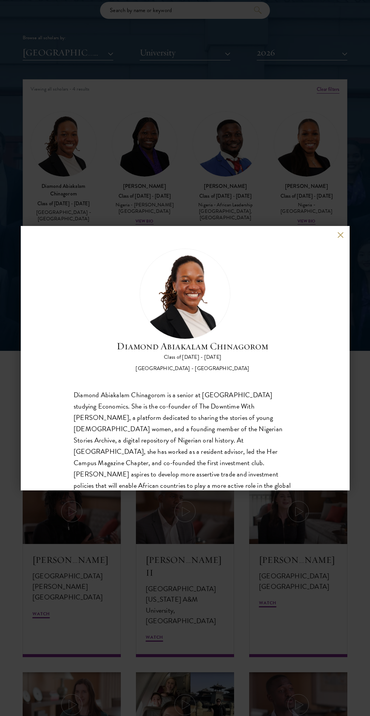
scroll to position [925, 0]
click at [248, 649] on div "Diamond Abiakalam [GEOGRAPHIC_DATA] Class of [DATE] - [DATE] [GEOGRAPHIC_DATA] …" at bounding box center [185, 358] width 370 height 716
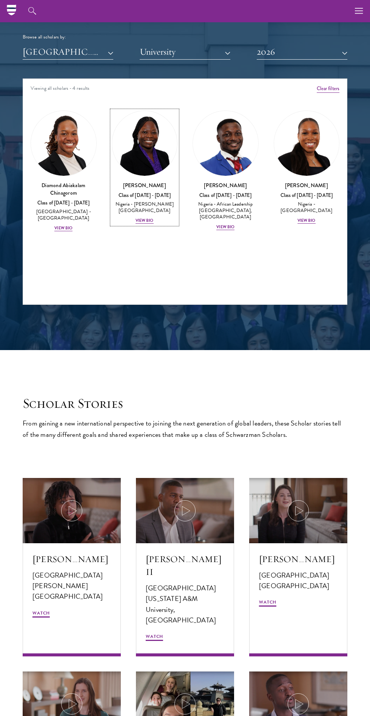
scroll to position [720, 0]
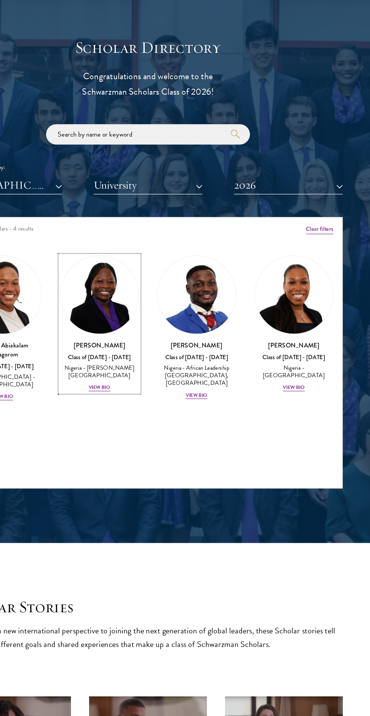
click at [136, 383] on link "[PERSON_NAME] Class of [DATE] - [DATE] [GEOGRAPHIC_DATA] - [PERSON_NAME][GEOGRA…" at bounding box center [145, 373] width 66 height 114
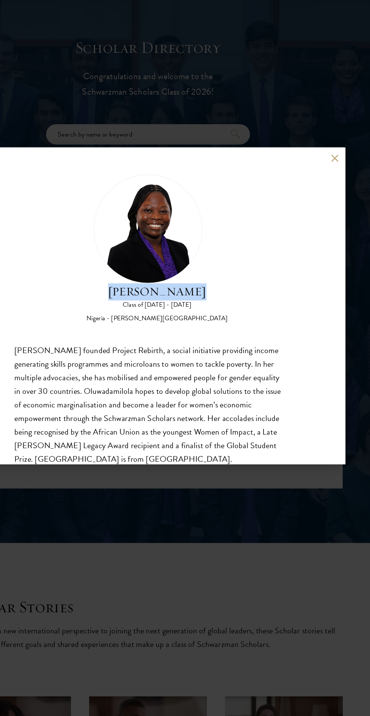
click at [138, 354] on h2 "[PERSON_NAME]" at bounding box center [193, 346] width 118 height 14
click at [229, 354] on h2 "[PERSON_NAME]" at bounding box center [193, 346] width 118 height 14
click at [229, 360] on div "[PERSON_NAME] Class of [DATE] - [DATE] [GEOGRAPHIC_DATA] - [PERSON_NAME][GEOGRA…" at bounding box center [185, 311] width 223 height 124
copy h2 "[PERSON_NAME]"
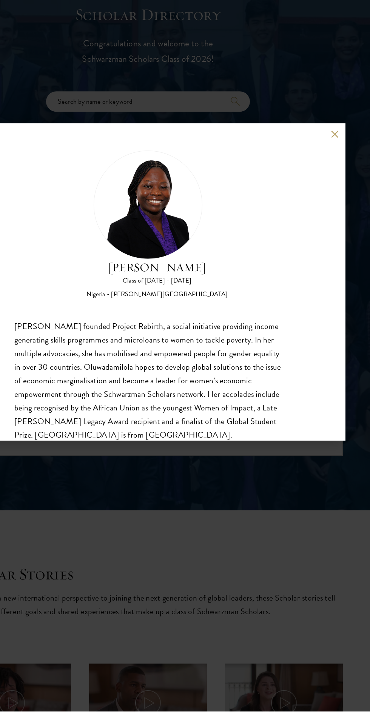
scroll to position [756, 0]
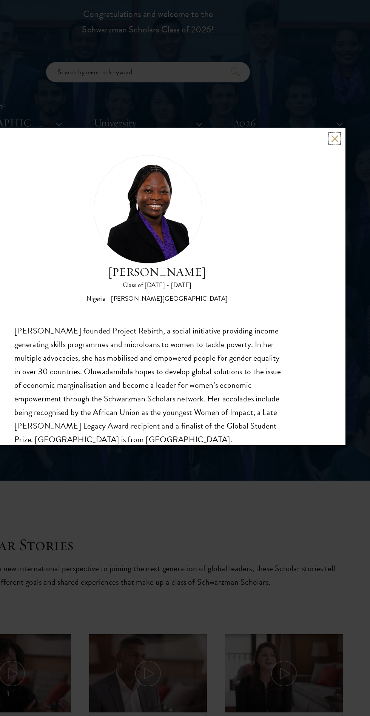
click at [340, 235] on button at bounding box center [340, 235] width 6 height 6
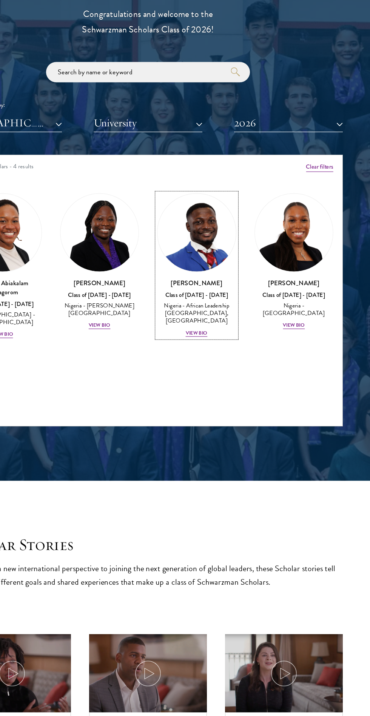
click at [225, 394] on div "View Bio" at bounding box center [225, 397] width 18 height 6
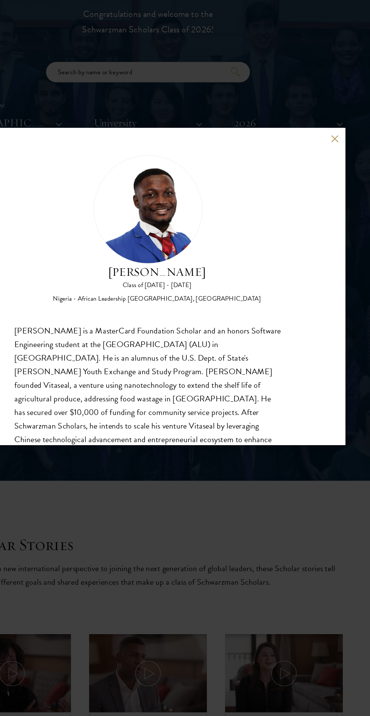
scroll to position [24, 0]
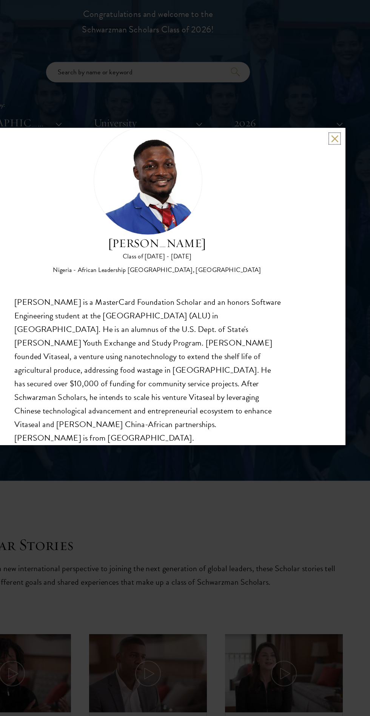
click at [340, 235] on button at bounding box center [340, 235] width 6 height 6
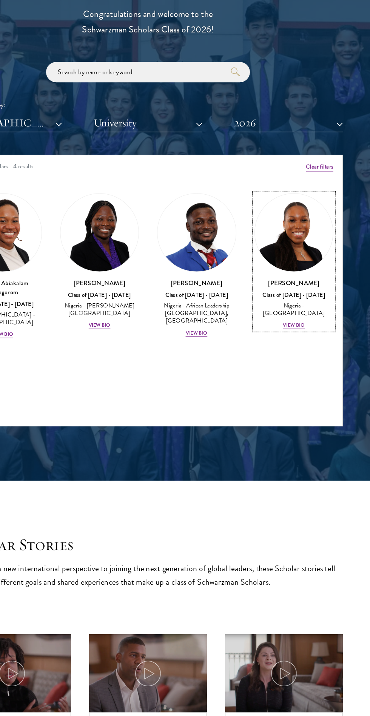
click at [305, 387] on div "View Bio" at bounding box center [306, 390] width 18 height 6
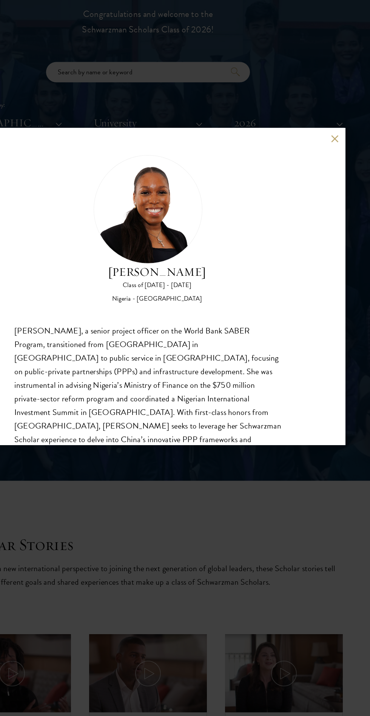
click at [218, 349] on h2 "[PERSON_NAME]" at bounding box center [193, 346] width 82 height 14
copy h2 "[PERSON_NAME]"
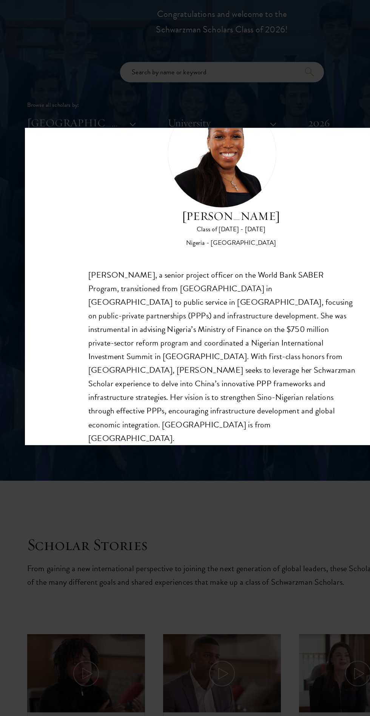
click at [302, 605] on div "[PERSON_NAME] Class of [DATE] - [DATE] [GEOGRAPHIC_DATA] - [GEOGRAPHIC_DATA][PE…" at bounding box center [185, 358] width 370 height 716
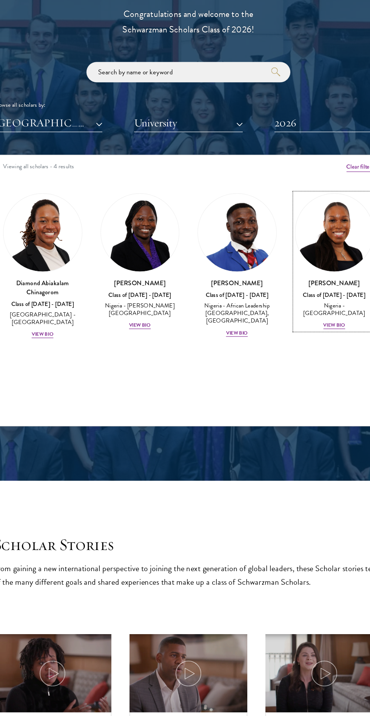
click at [302, 355] on h3 "[PERSON_NAME]" at bounding box center [307, 355] width 66 height 8
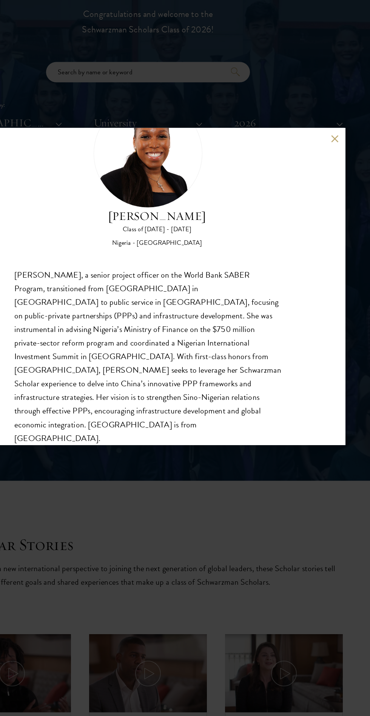
scroll to position [756, 0]
click at [343, 235] on button at bounding box center [340, 235] width 6 height 6
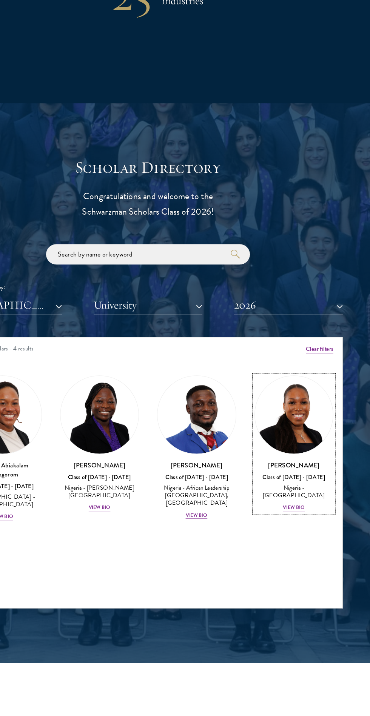
scroll to position [594, 0]
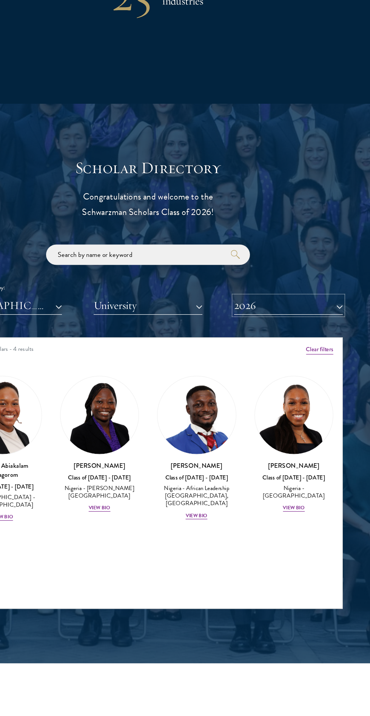
click at [345, 378] on button "2026" at bounding box center [302, 382] width 91 height 15
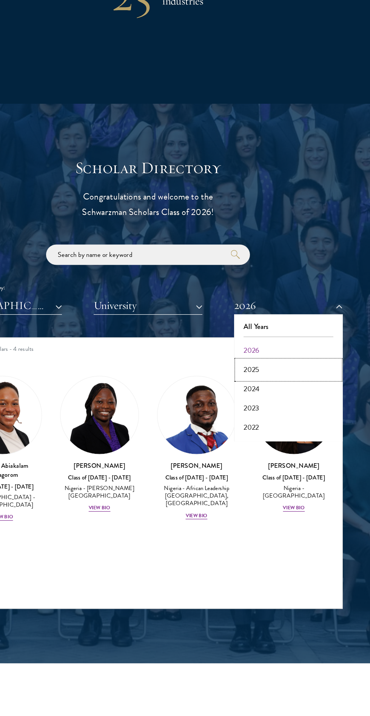
click at [310, 431] on button "2025" at bounding box center [302, 437] width 86 height 16
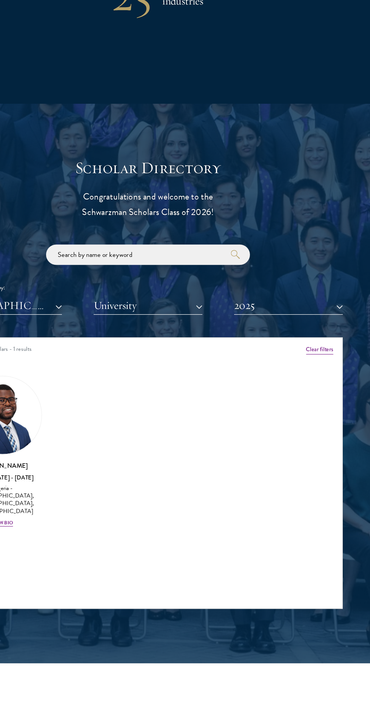
scroll to position [594, 0]
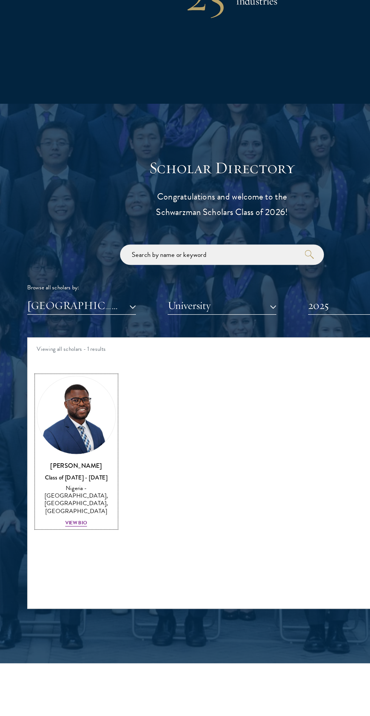
click at [68, 561] on div "View Bio" at bounding box center [63, 564] width 18 height 6
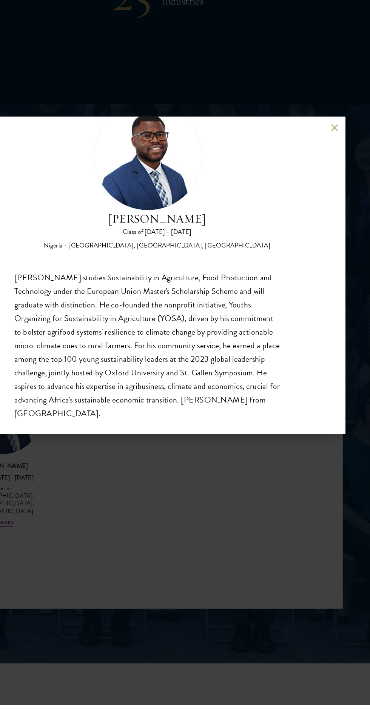
scroll to position [661, 0]
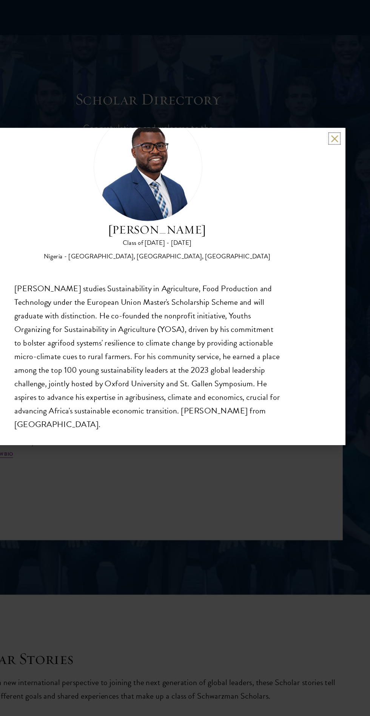
click at [340, 235] on button at bounding box center [340, 235] width 6 height 6
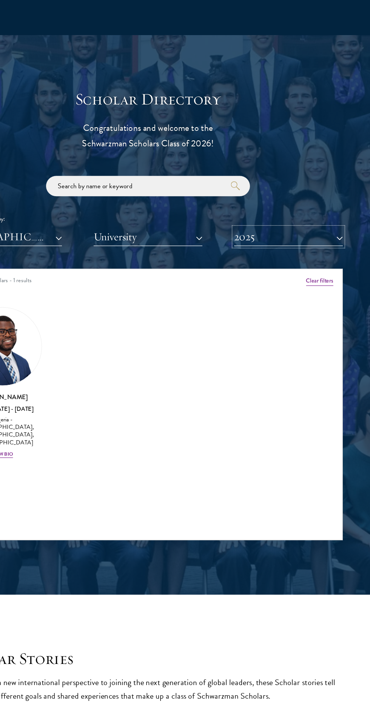
click at [345, 312] on button "2025" at bounding box center [302, 316] width 91 height 15
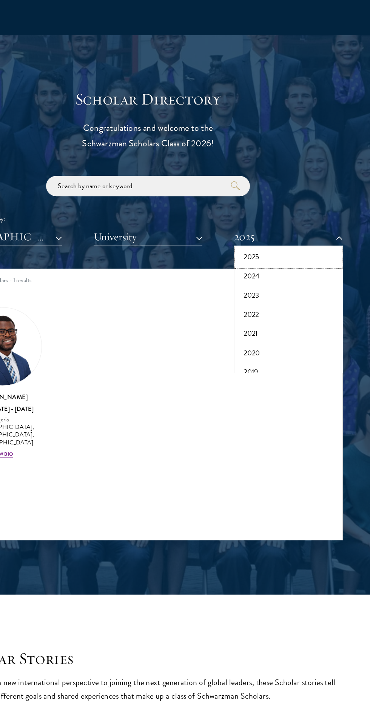
scroll to position [38, 0]
click at [269, 346] on button "2024" at bounding box center [302, 348] width 86 height 16
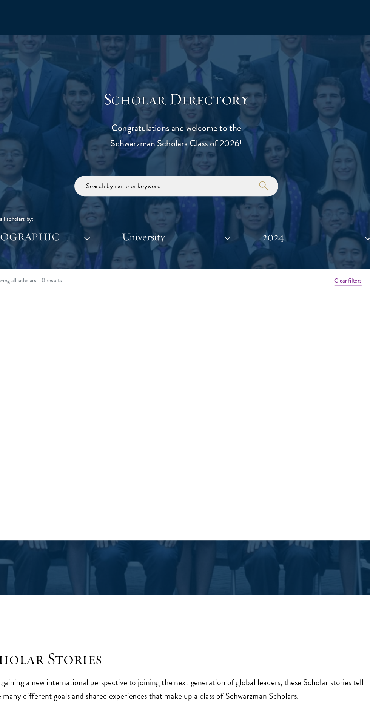
scroll to position [661, 0]
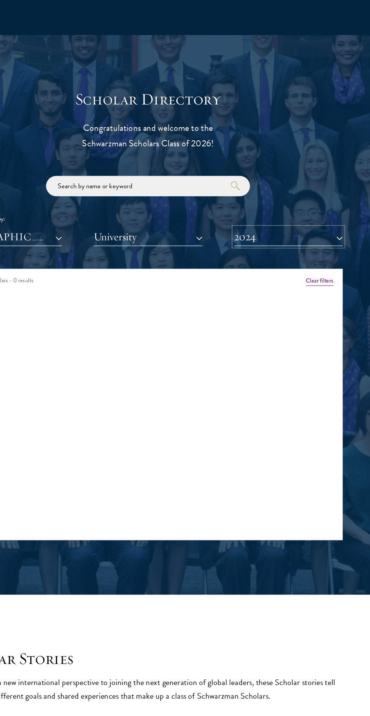
click at [330, 314] on button "2024" at bounding box center [302, 316] width 91 height 15
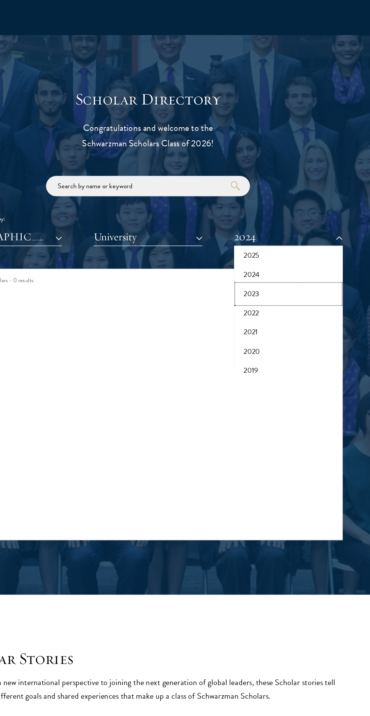
click at [271, 362] on button "2023" at bounding box center [302, 365] width 86 height 16
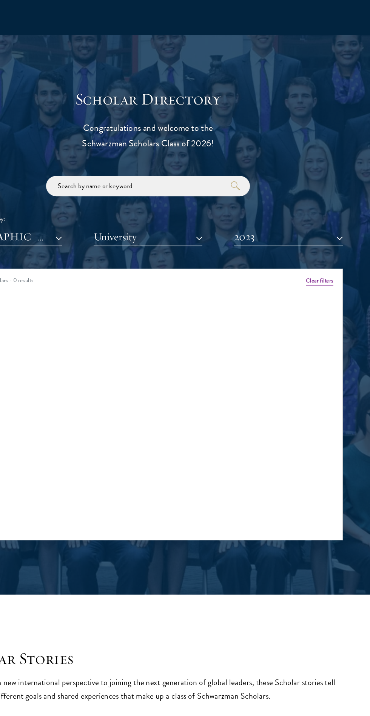
scroll to position [661, 0]
click at [335, 314] on button "2023" at bounding box center [302, 316] width 91 height 15
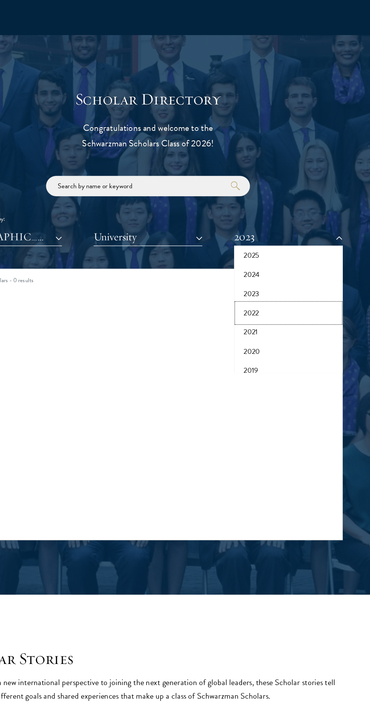
click at [279, 383] on button "2022" at bounding box center [302, 380] width 86 height 16
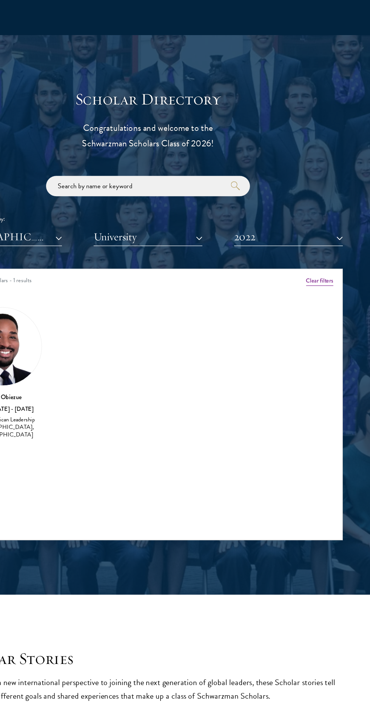
scroll to position [661, 0]
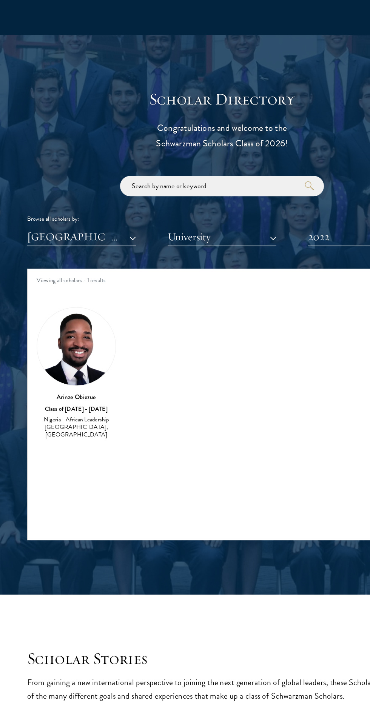
click at [68, 461] on div "Class of [DATE] - [DATE]" at bounding box center [64, 460] width 66 height 6
click at [63, 445] on div "[PERSON_NAME] Class of [DATE] - [DATE] [GEOGRAPHIC_DATA] - African Leadership […" at bounding box center [64, 430] width 66 height 111
click at [56, 450] on h3 "Arinze Obiezue" at bounding box center [64, 450] width 66 height 8
click at [78, 479] on div "[PERSON_NAME] Class of [DATE] - [DATE] [GEOGRAPHIC_DATA] - African Leadership […" at bounding box center [64, 466] width 66 height 40
click at [68, 455] on div "[PERSON_NAME] Class of [DATE] - [DATE] [GEOGRAPHIC_DATA] - African Leadership […" at bounding box center [64, 466] width 66 height 40
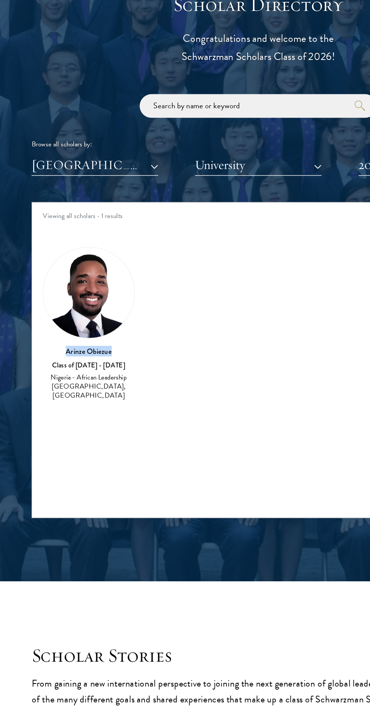
copy h3 "Arinze Obiezue"
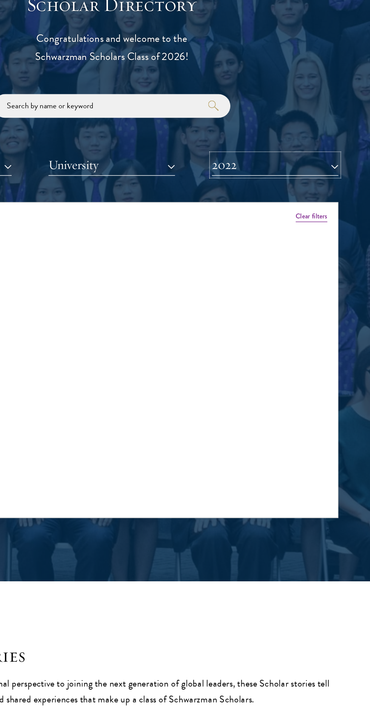
click at [343, 321] on button "2022" at bounding box center [302, 316] width 91 height 15
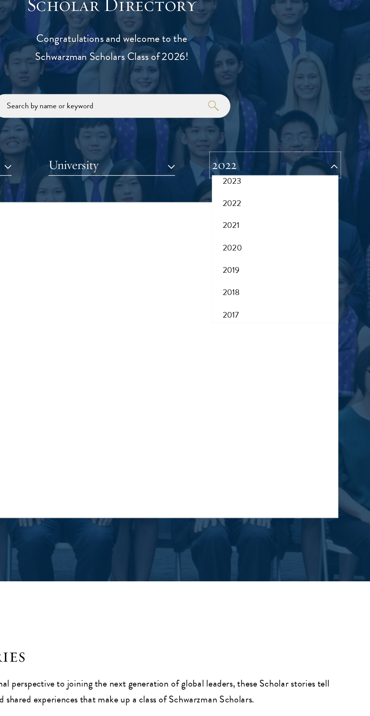
scroll to position [77, 0]
click at [268, 358] on button "2021" at bounding box center [302, 358] width 86 height 16
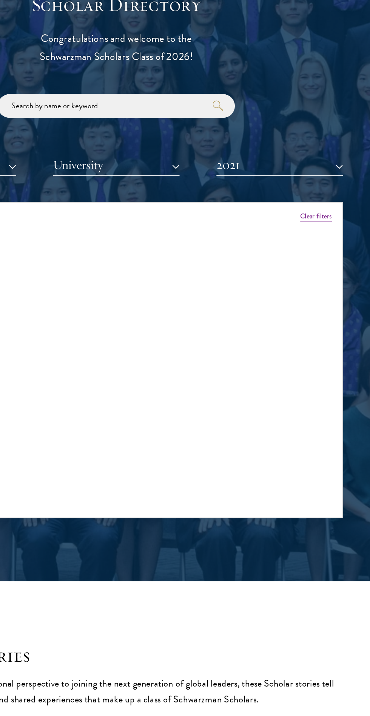
scroll to position [661, 0]
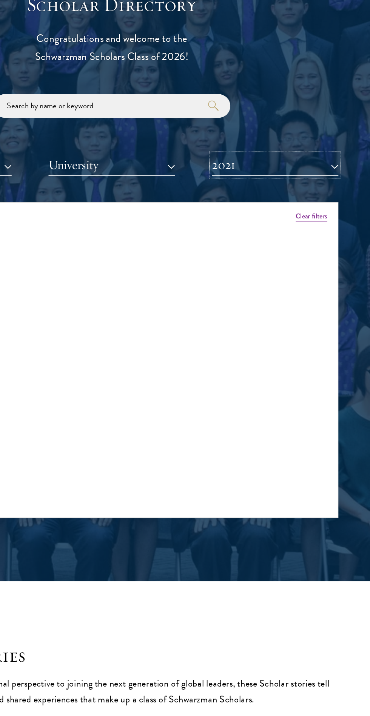
click at [337, 312] on button "2021" at bounding box center [302, 316] width 91 height 15
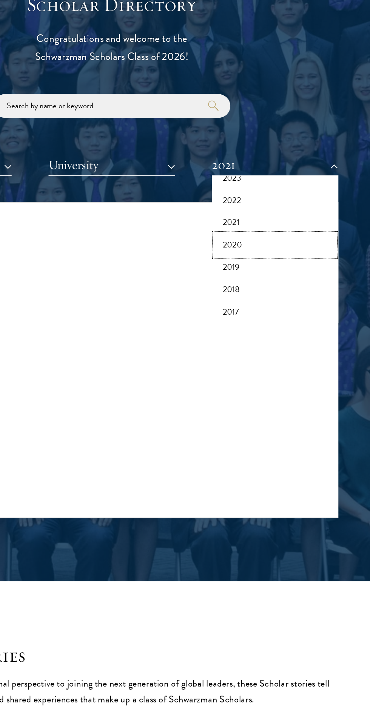
click at [271, 370] on button "2020" at bounding box center [302, 374] width 86 height 16
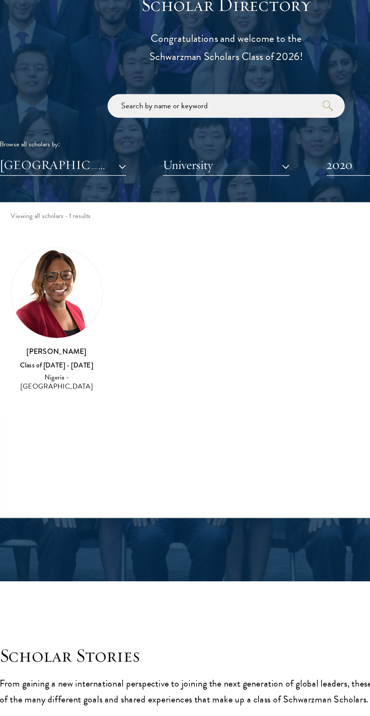
scroll to position [661, 0]
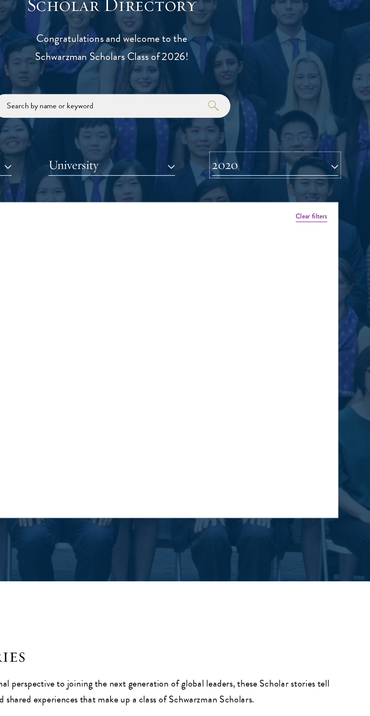
click at [343, 310] on button "2020" at bounding box center [302, 316] width 91 height 15
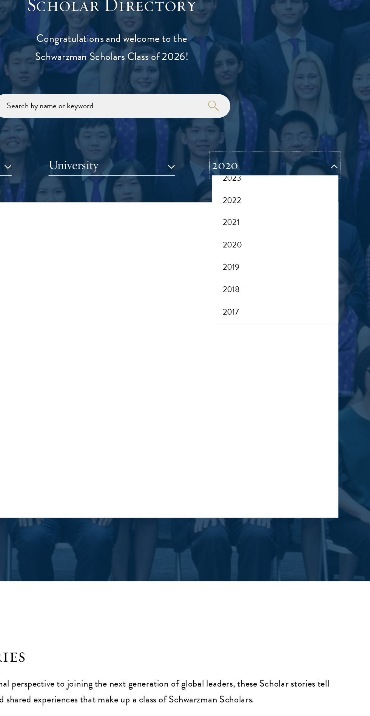
scroll to position [78, 0]
click at [281, 393] on button "2019" at bounding box center [302, 388] width 86 height 16
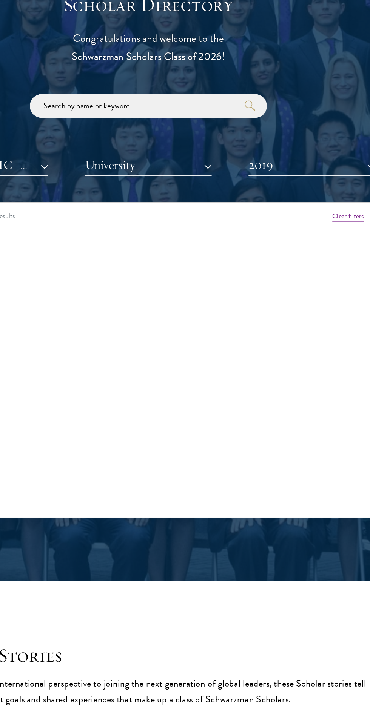
scroll to position [661, 0]
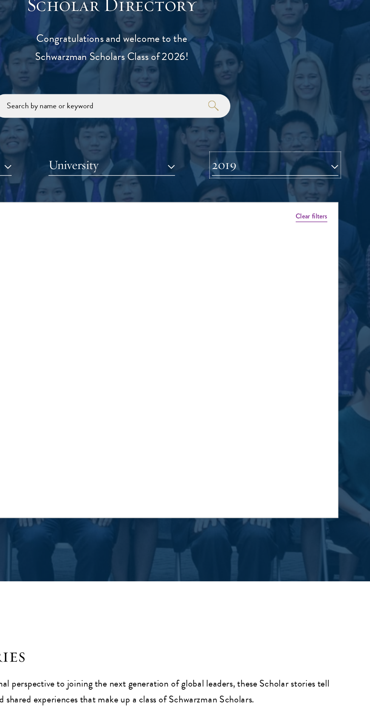
click at [342, 312] on button "2019" at bounding box center [302, 316] width 91 height 15
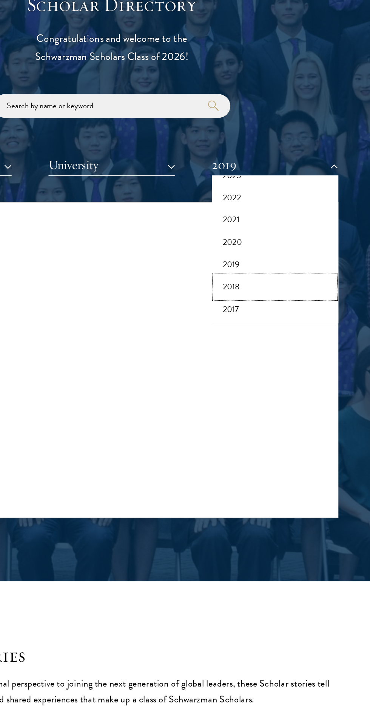
click at [276, 411] on button "2018" at bounding box center [302, 404] width 86 height 16
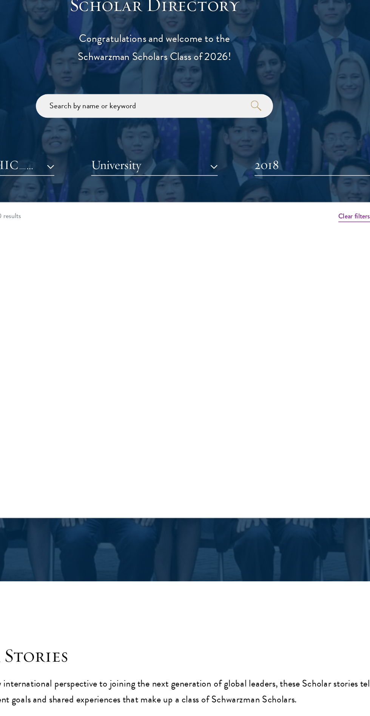
scroll to position [661, 0]
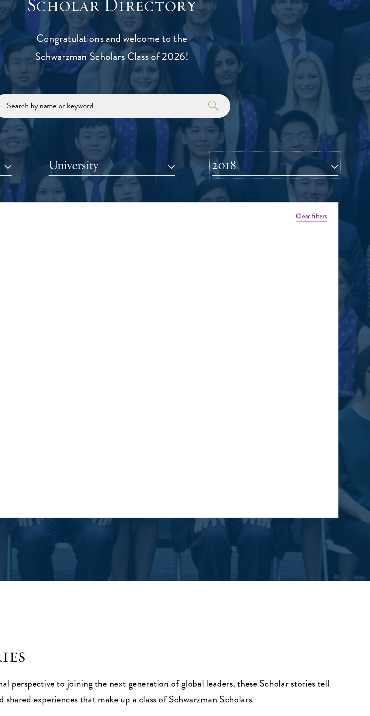
click at [344, 316] on button "2018" at bounding box center [302, 316] width 91 height 15
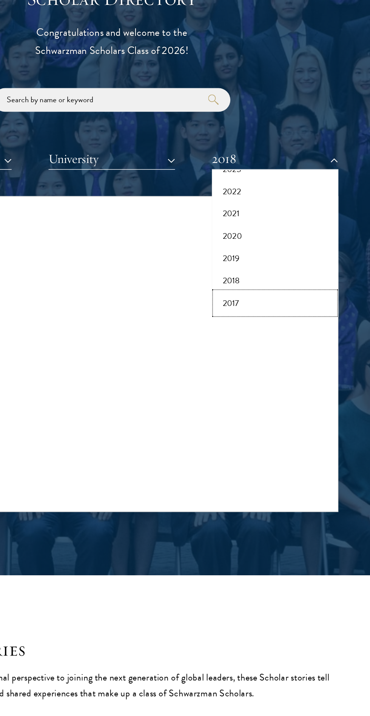
click at [279, 427] on button "2017" at bounding box center [302, 420] width 86 height 16
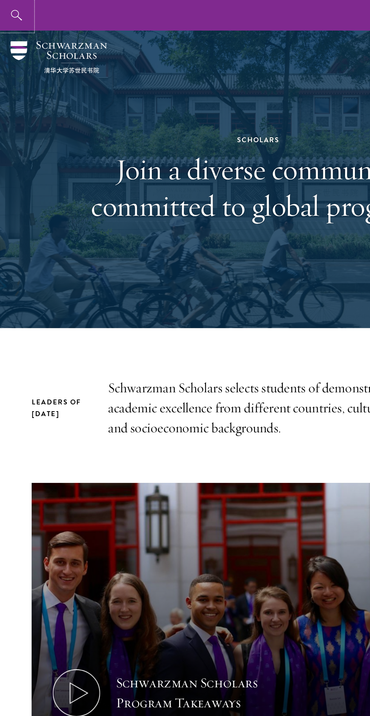
click at [18, 18] on button "button" at bounding box center [12, 11] width 22 height 22
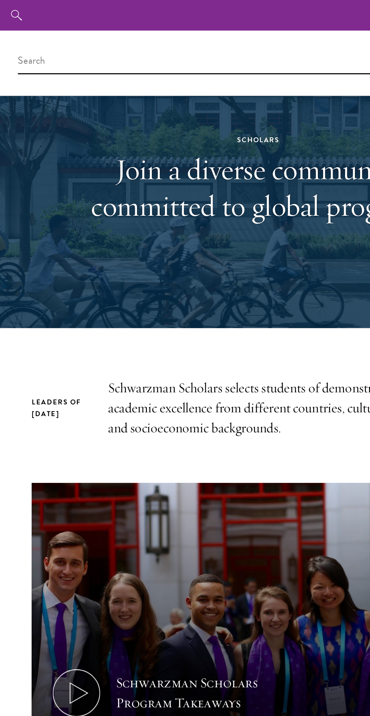
click at [134, 180] on div "Scholars Join a diverse community committed to global progress." at bounding box center [185, 128] width 260 height 155
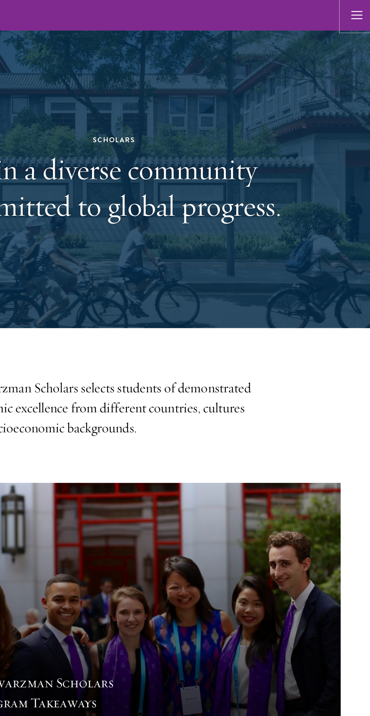
click at [352, 9] on button "button" at bounding box center [359, 11] width 22 height 22
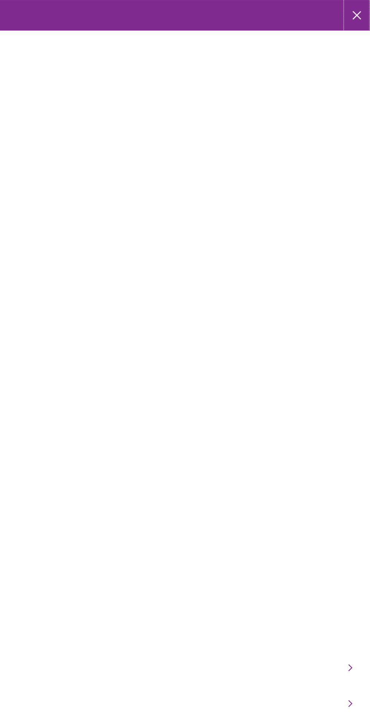
click at [358, 7] on icon "button" at bounding box center [358, 11] width 6 height 22
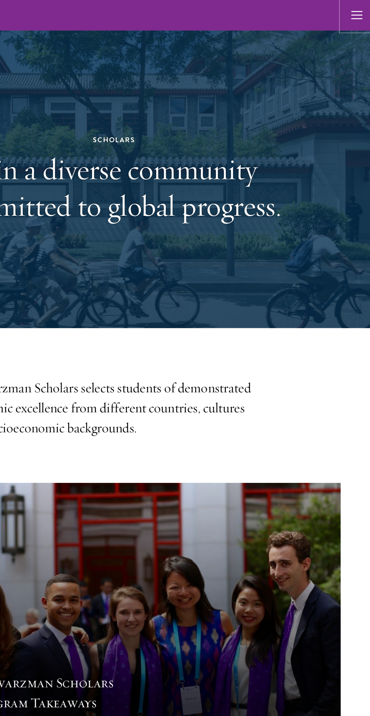
click at [359, 11] on use "button" at bounding box center [359, 11] width 8 height 6
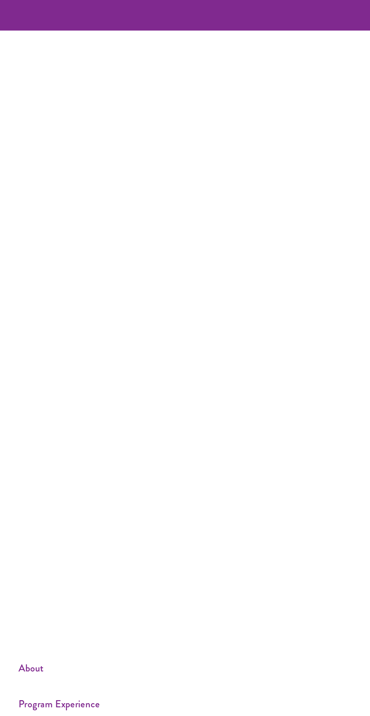
scroll to position [57, 0]
